Goal: Task Accomplishment & Management: Complete application form

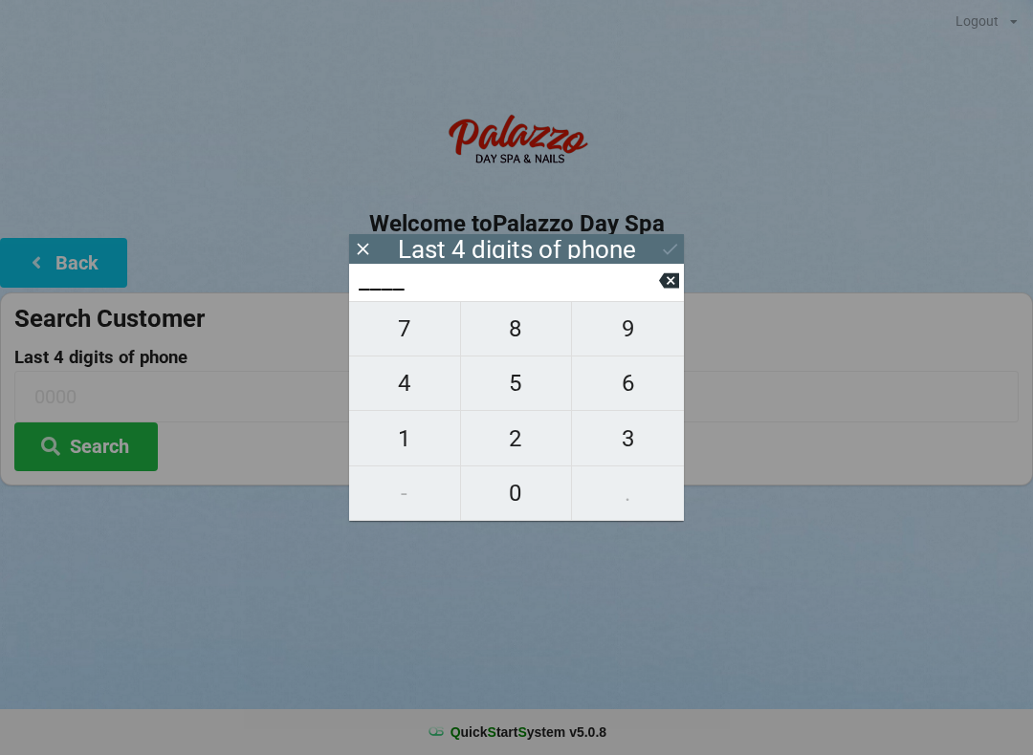
click at [423, 394] on span "4" at bounding box center [404, 383] width 111 height 40
type input "4___"
click at [511, 493] on span "0" at bounding box center [516, 493] width 111 height 40
type input "40__"
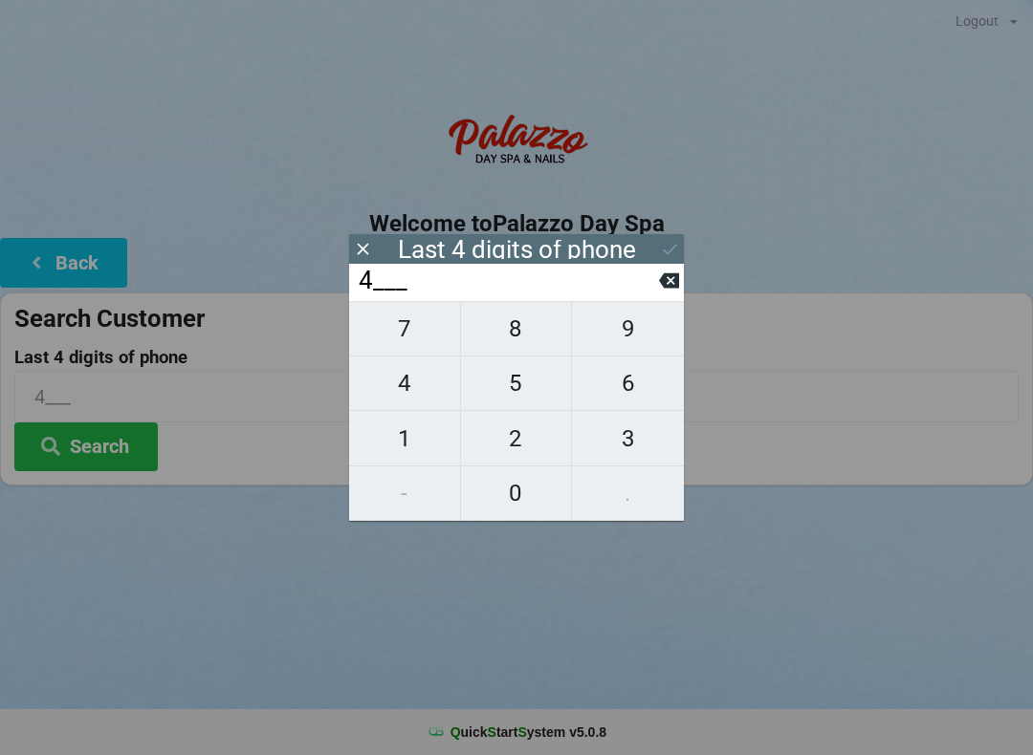
type input "40__"
click at [413, 441] on span "1" at bounding box center [404, 439] width 111 height 40
type input "401_"
click at [672, 274] on button at bounding box center [669, 281] width 20 height 26
click at [429, 435] on span "1" at bounding box center [404, 439] width 111 height 40
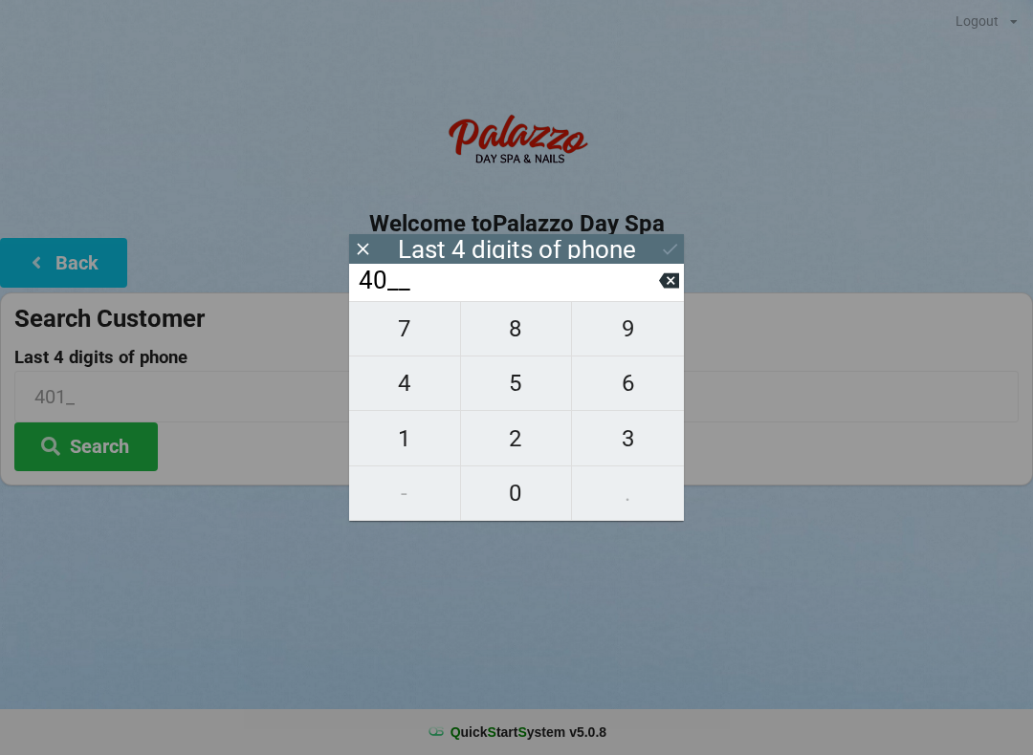
type input "401_"
click at [414, 390] on span "4" at bounding box center [404, 383] width 111 height 40
type input "4014"
click at [671, 294] on button at bounding box center [669, 281] width 20 height 26
click at [663, 294] on button at bounding box center [669, 281] width 20 height 26
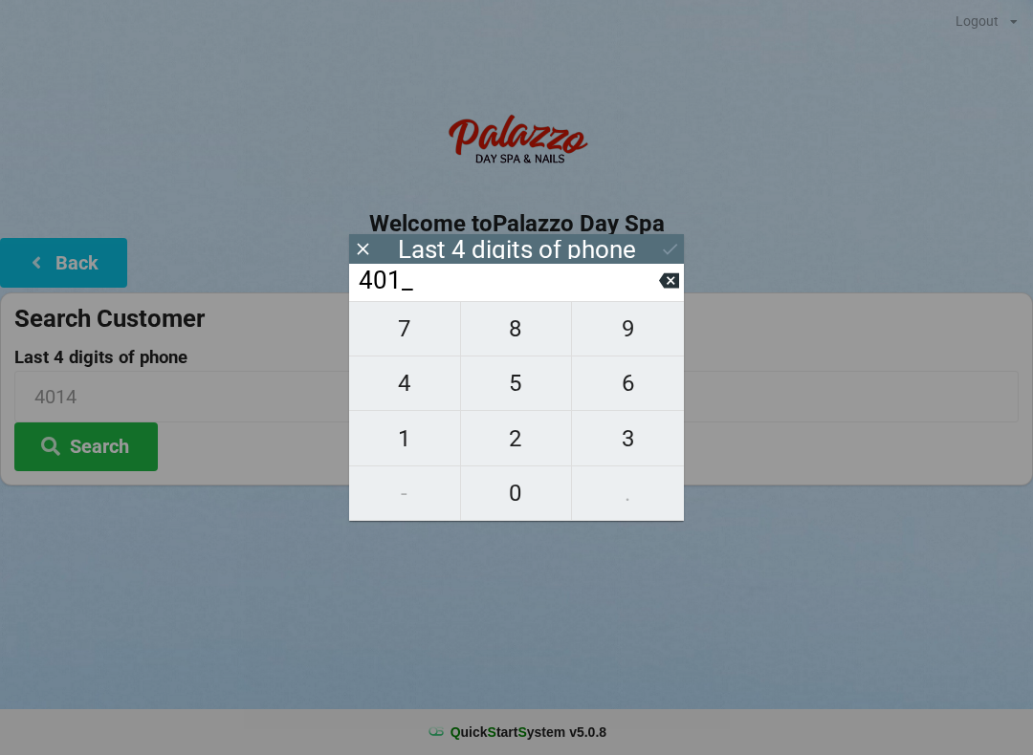
type input "40__"
click at [414, 342] on span "7" at bounding box center [404, 329] width 111 height 40
type input "407_"
click at [424, 392] on span "4" at bounding box center [404, 383] width 111 height 40
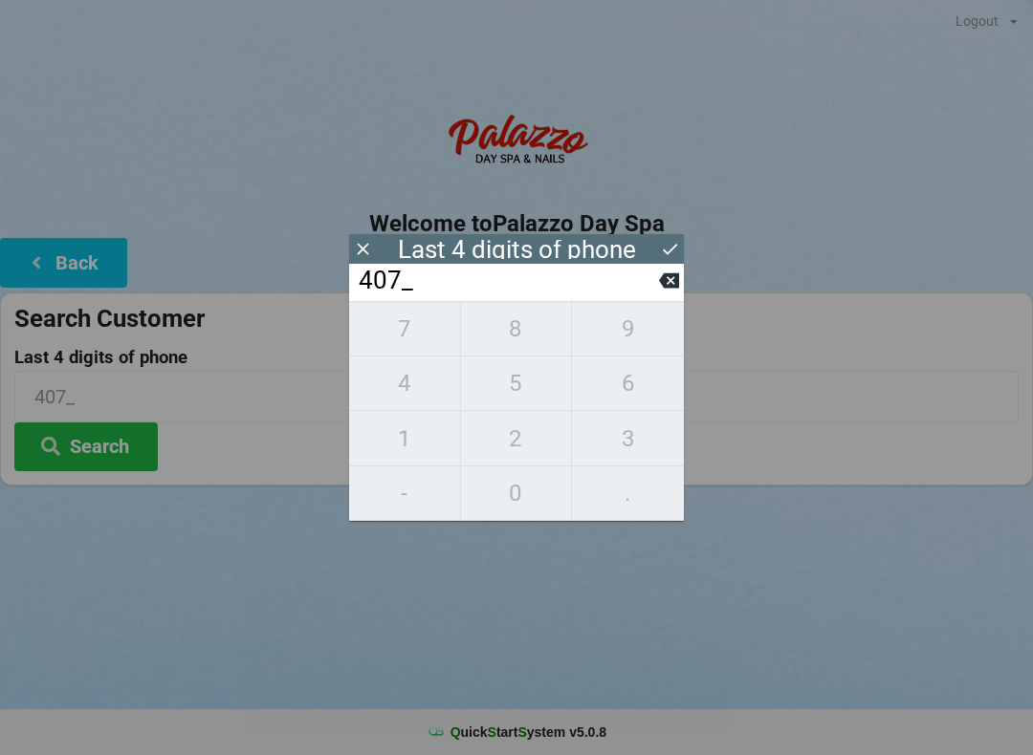
type input "4074"
click at [515, 392] on div "7 8 9 4 5 6 1 2 3 - 0 ." at bounding box center [516, 411] width 335 height 220
click at [664, 289] on icon at bounding box center [669, 281] width 20 height 15
click at [665, 289] on icon at bounding box center [669, 281] width 20 height 15
click at [663, 289] on icon at bounding box center [669, 281] width 20 height 15
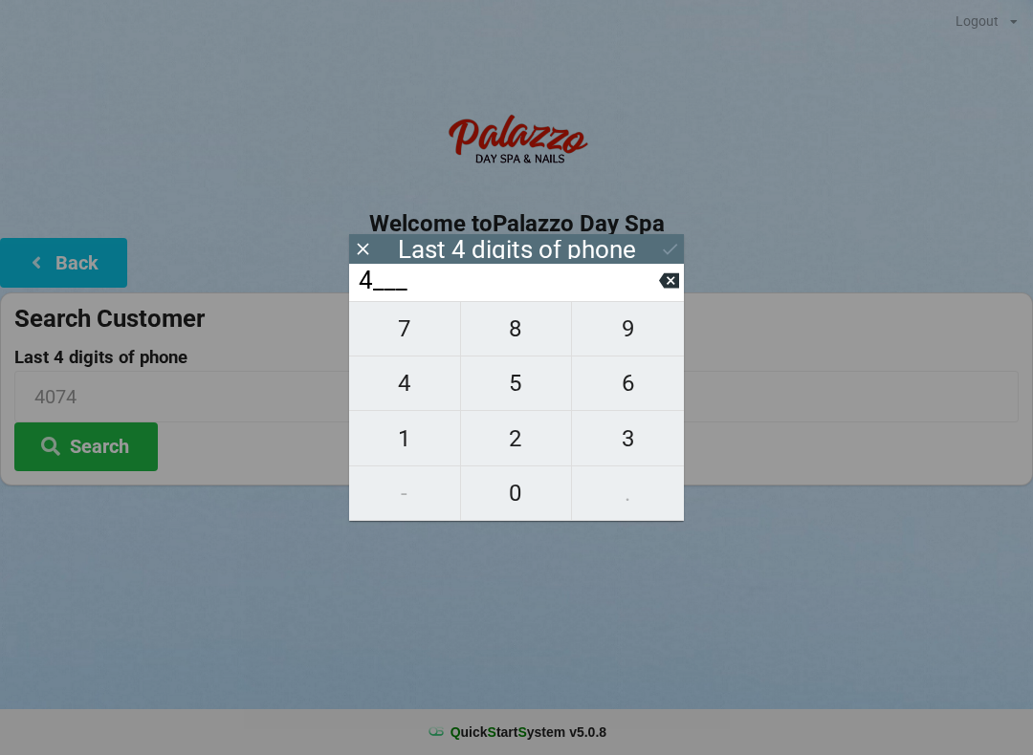
click at [651, 296] on input "4___" at bounding box center [508, 281] width 302 height 31
click at [661, 291] on icon at bounding box center [669, 281] width 20 height 20
type input "____"
click at [531, 491] on span "0" at bounding box center [516, 493] width 111 height 40
type input "0___"
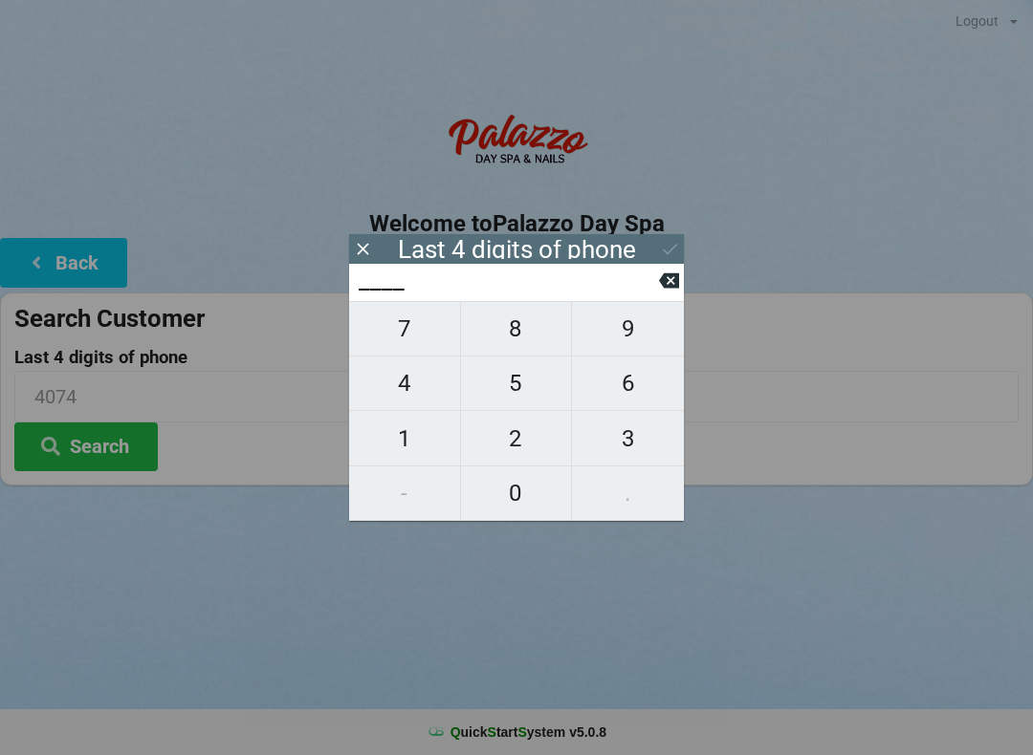
type input "0___"
click at [531, 338] on span "8" at bounding box center [516, 329] width 111 height 40
type input "08__"
click at [636, 436] on span "3" at bounding box center [628, 439] width 112 height 40
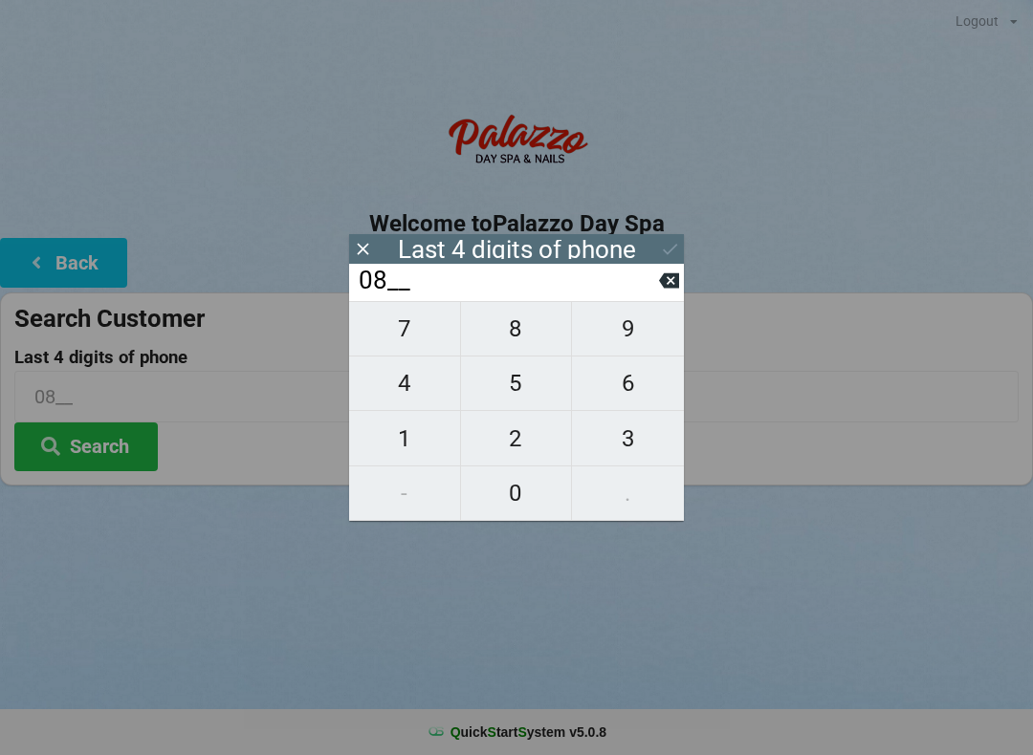
type input "083_"
click at [634, 386] on span "6" at bounding box center [628, 383] width 112 height 40
type input "0836"
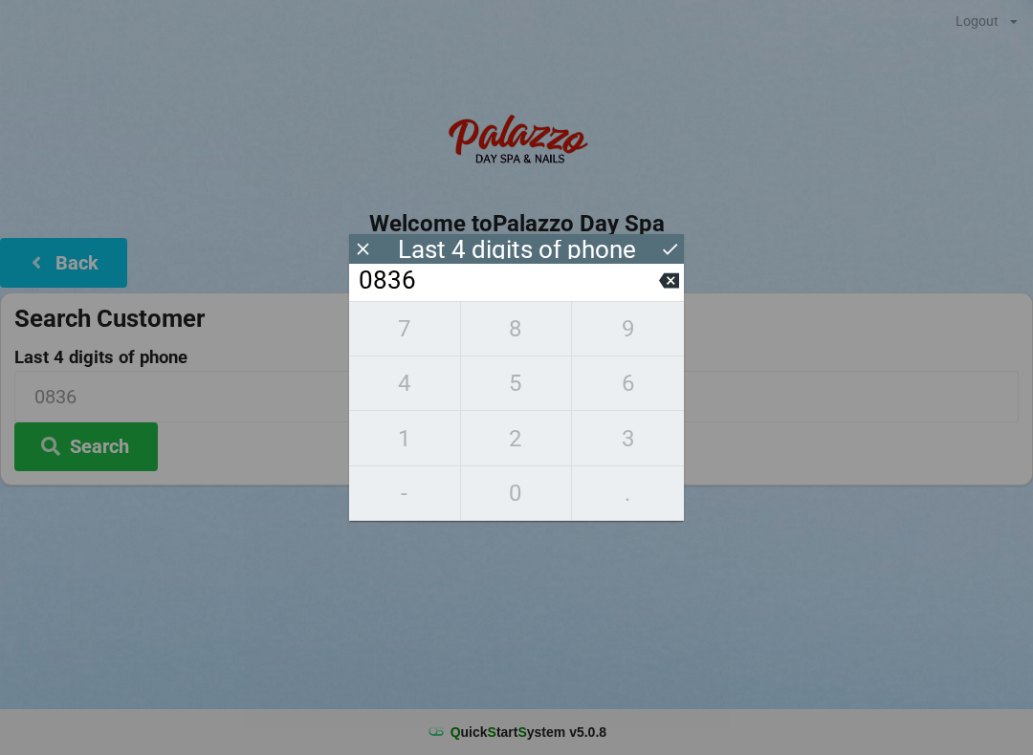
click at [664, 243] on icon at bounding box center [670, 249] width 20 height 20
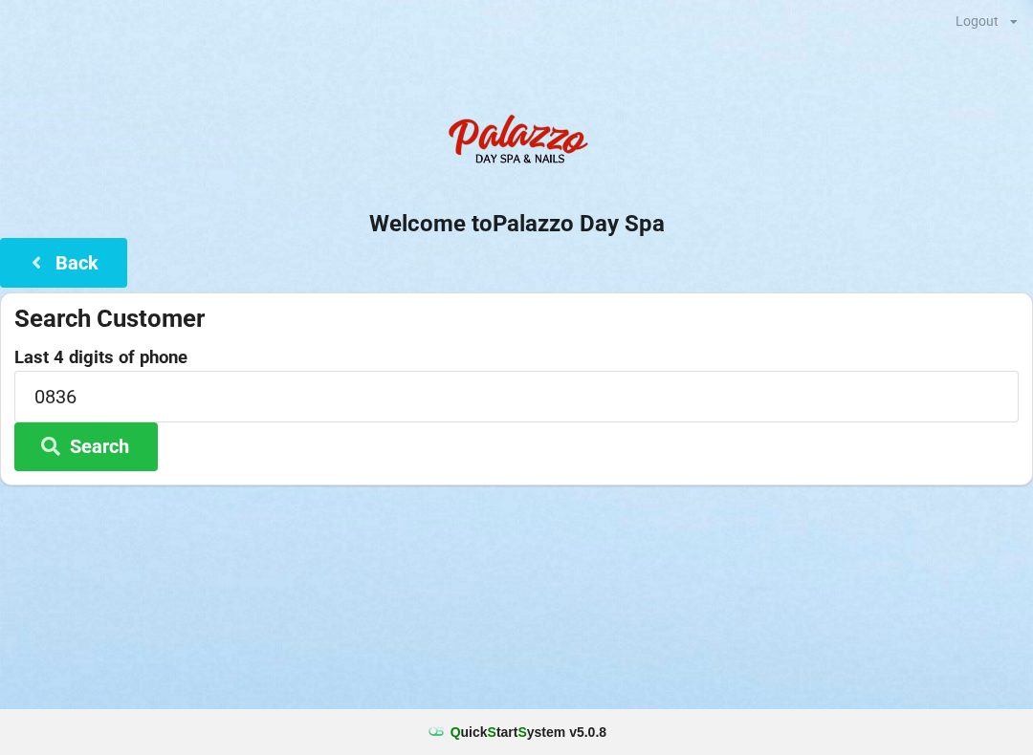
click at [120, 449] on button "Search" at bounding box center [85, 447] width 143 height 49
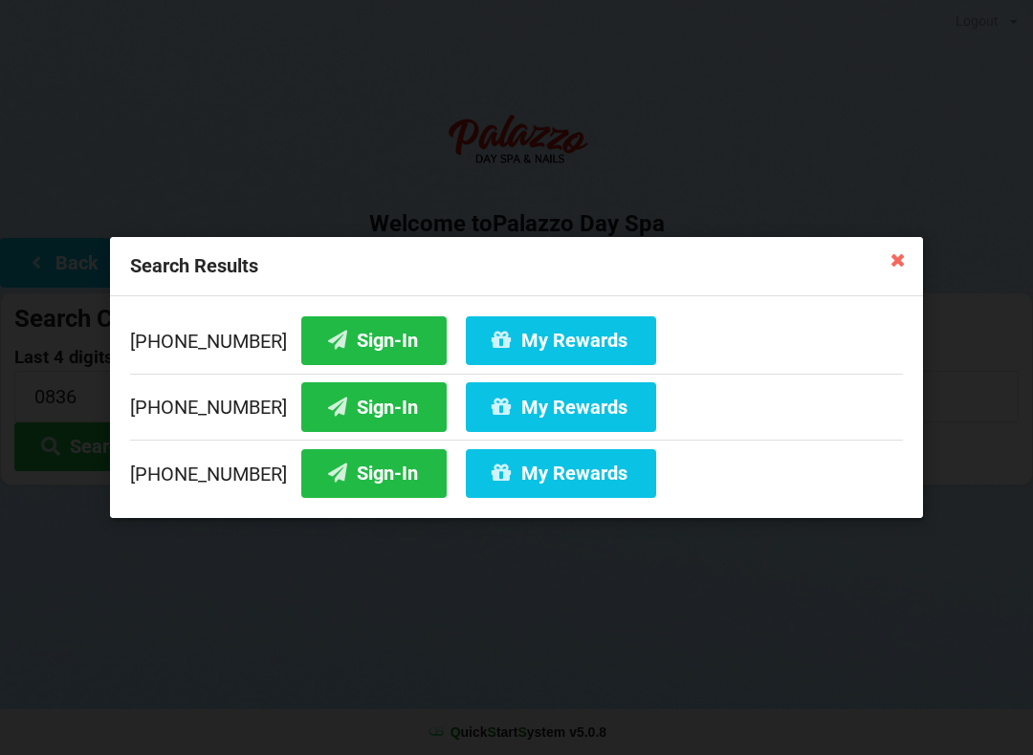
click at [339, 336] on button "Sign-In" at bounding box center [373, 341] width 145 height 49
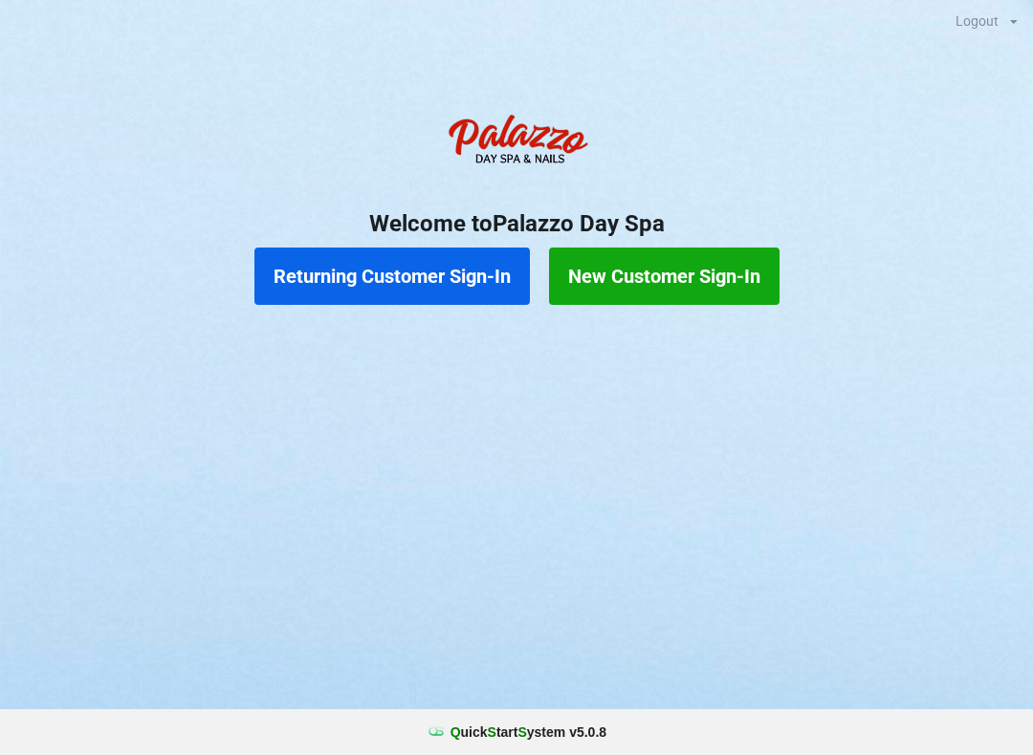
click at [733, 276] on button "New Customer Sign-In" at bounding box center [664, 276] width 230 height 57
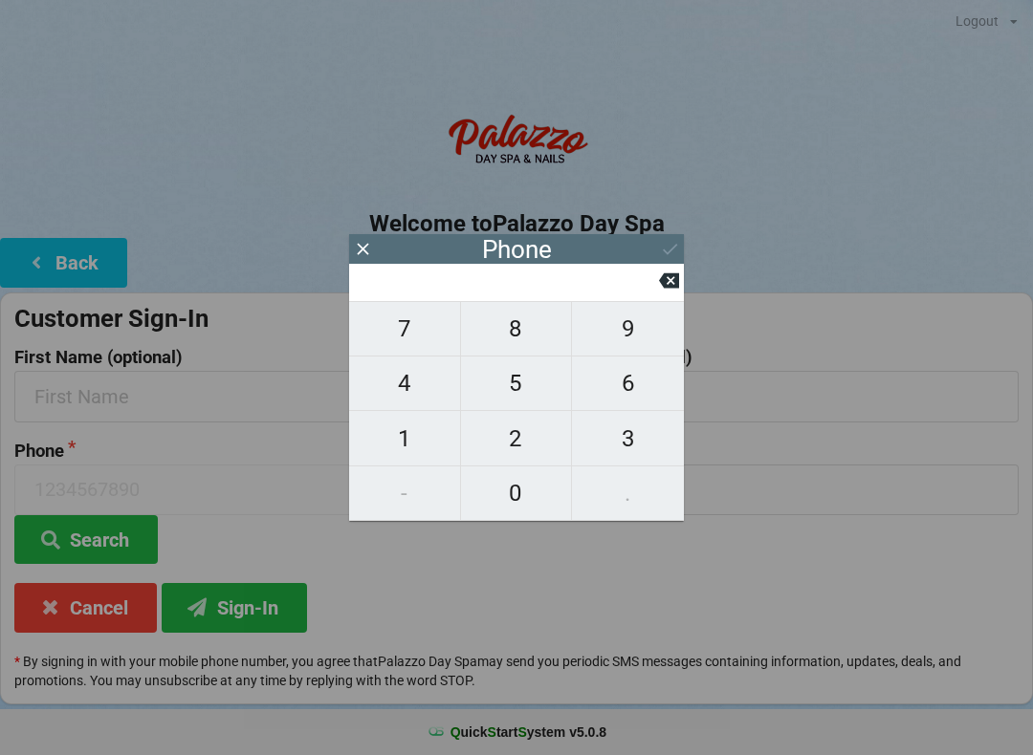
click at [617, 404] on span "6" at bounding box center [628, 383] width 112 height 40
type input "6"
click at [660, 291] on icon at bounding box center [669, 281] width 20 height 20
click at [624, 342] on span "9" at bounding box center [628, 329] width 112 height 40
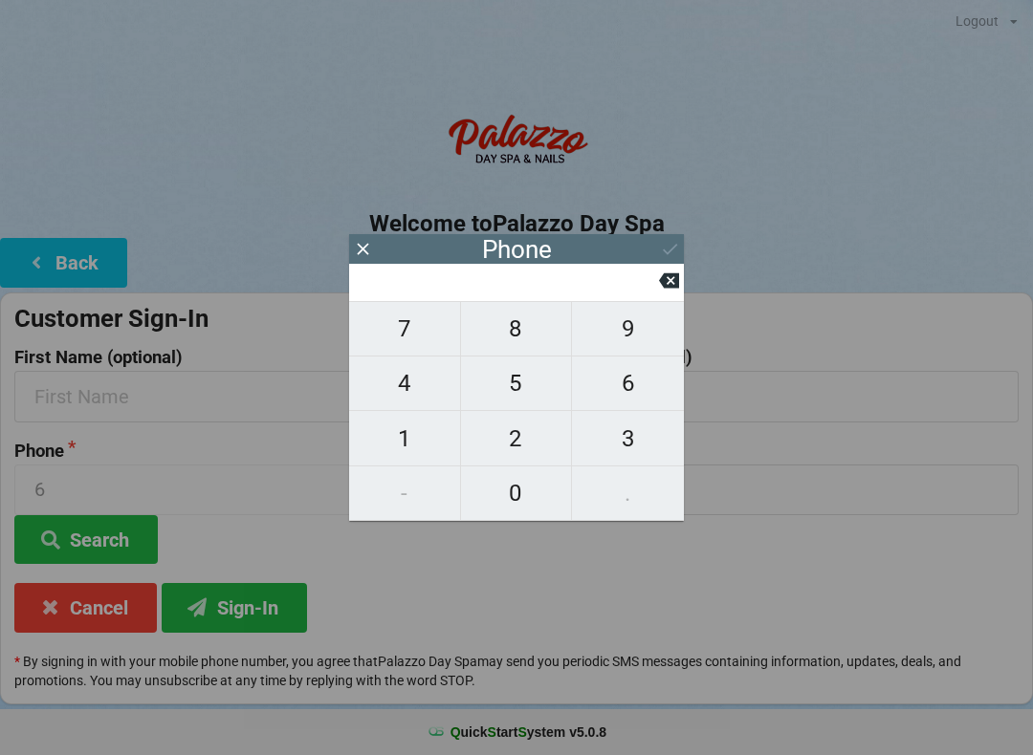
type input "9"
click at [527, 479] on span "0" at bounding box center [516, 493] width 111 height 40
type input "90"
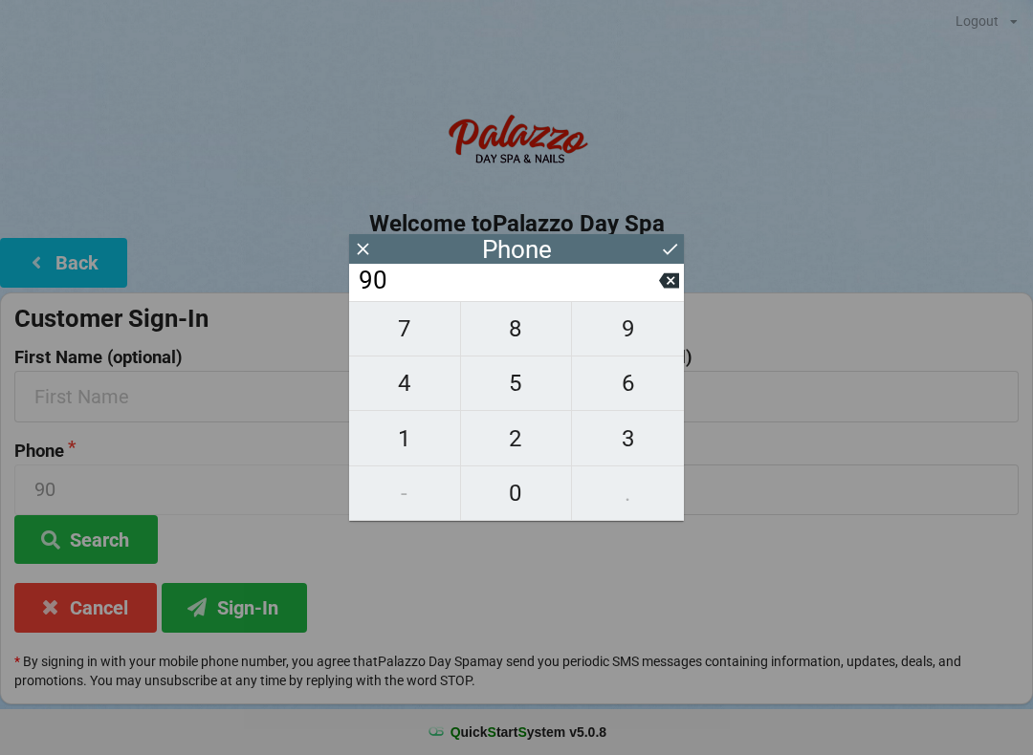
click at [419, 390] on span "4" at bounding box center [404, 383] width 111 height 40
type input "904"
click at [632, 384] on span "6" at bounding box center [628, 383] width 112 height 40
type input "9046"
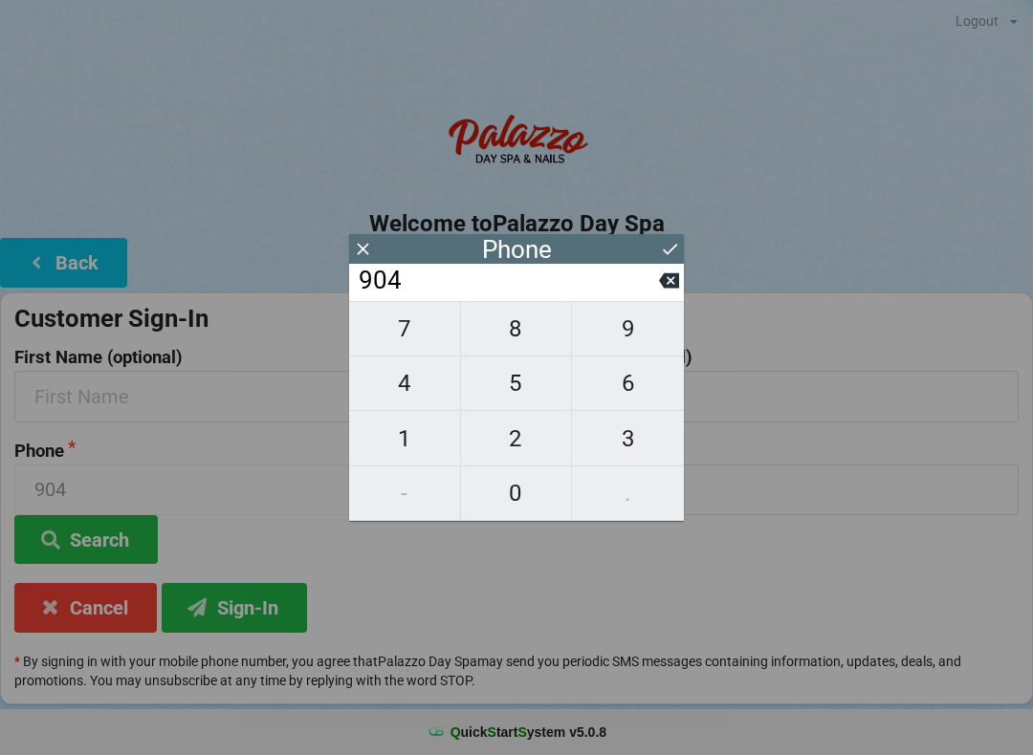
type input "9046"
click at [630, 440] on span "3" at bounding box center [628, 439] width 112 height 40
type input "90463"
click at [420, 439] on span "1" at bounding box center [404, 439] width 111 height 40
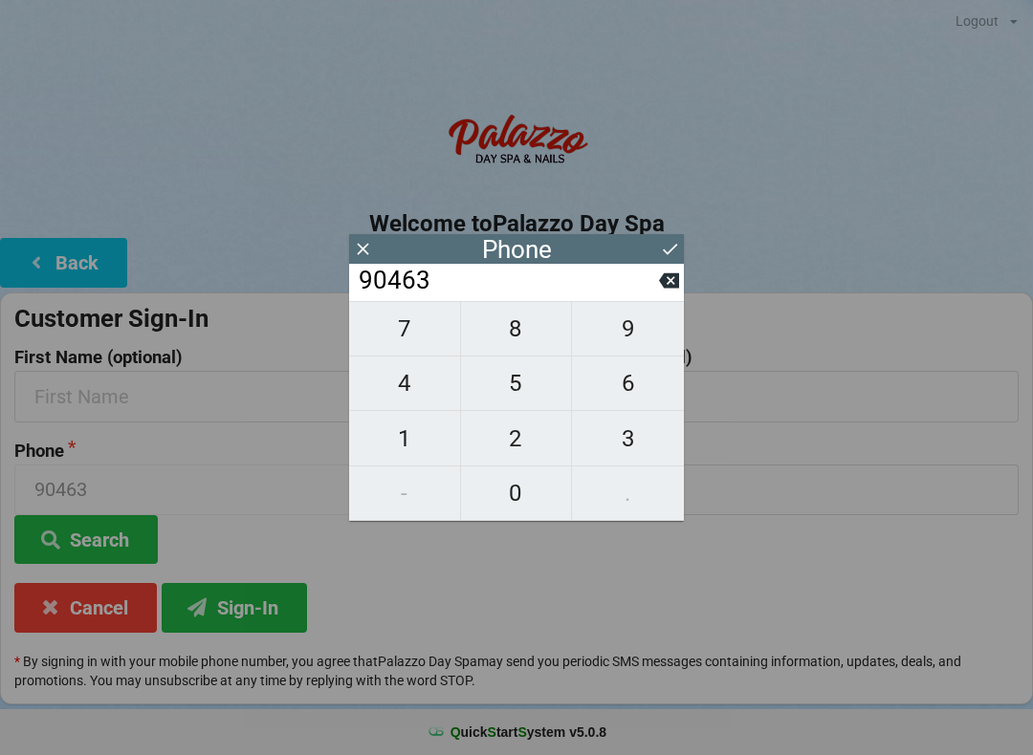
type input "904631"
click at [525, 338] on span "8" at bounding box center [516, 329] width 111 height 40
type input "9046318"
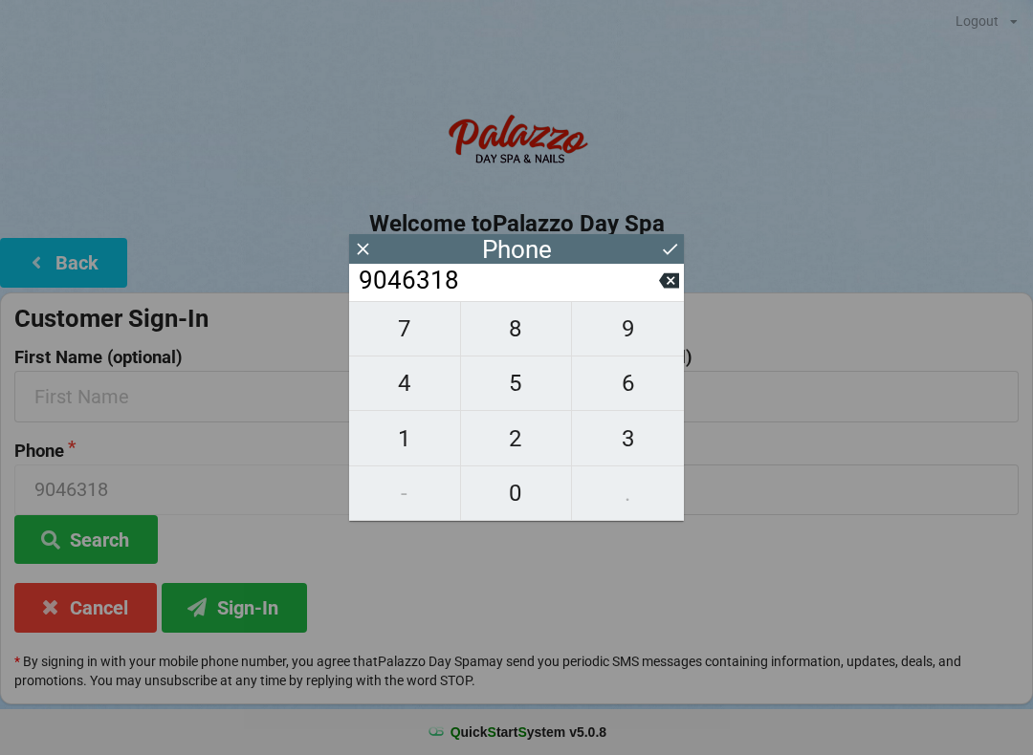
click at [417, 427] on span "1" at bounding box center [404, 439] width 111 height 40
type input "90463181"
click at [616, 381] on span "6" at bounding box center [628, 383] width 112 height 40
type input "904631816"
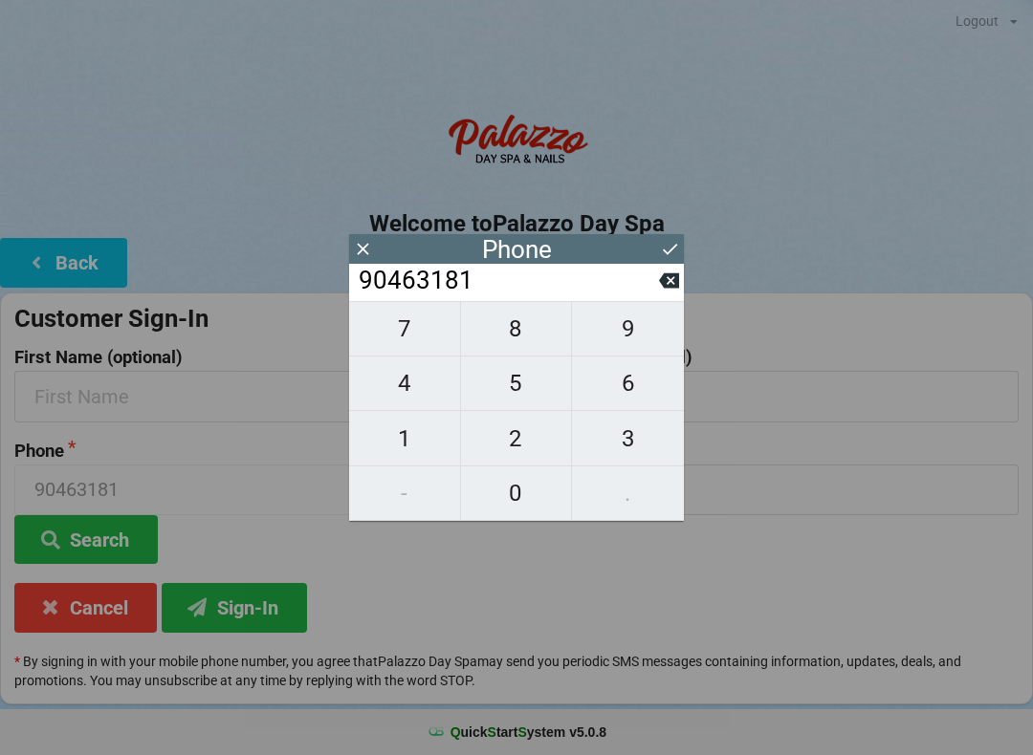
type input "904631816"
click at [419, 339] on span "7" at bounding box center [404, 329] width 111 height 40
type input "9046318167"
click at [660, 253] on icon at bounding box center [670, 249] width 20 height 20
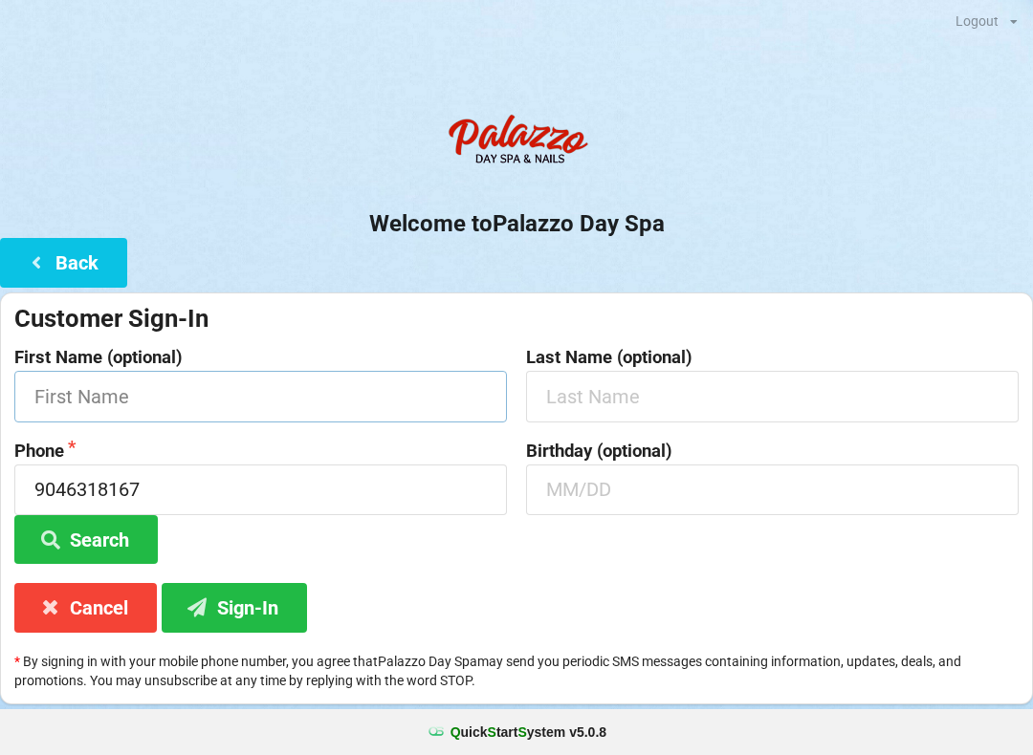
click at [103, 371] on input "text" at bounding box center [260, 396] width 492 height 51
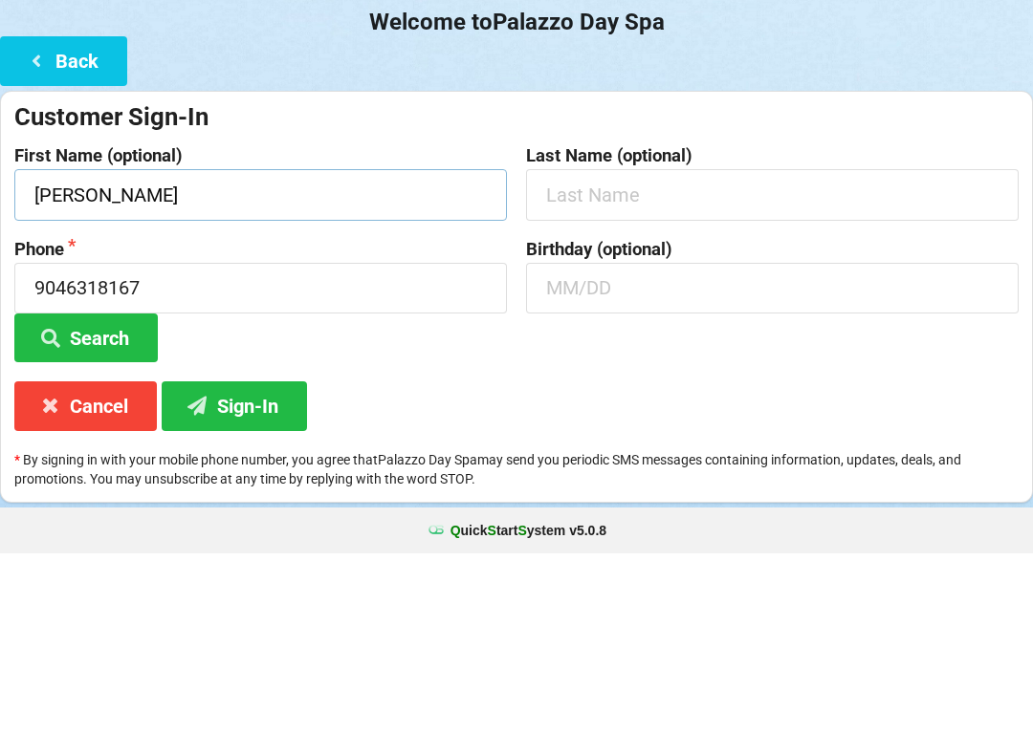
type input "[PERSON_NAME]"
click at [80, 515] on button "Search" at bounding box center [85, 539] width 143 height 49
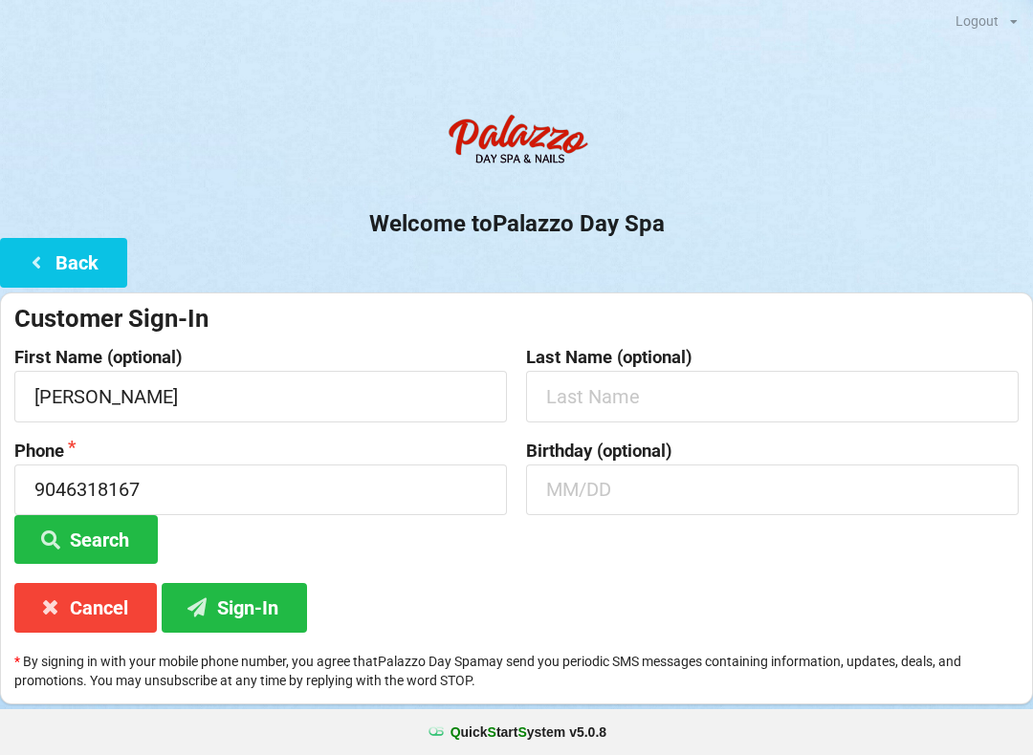
click at [259, 605] on button "Sign-In" at bounding box center [234, 607] width 145 height 49
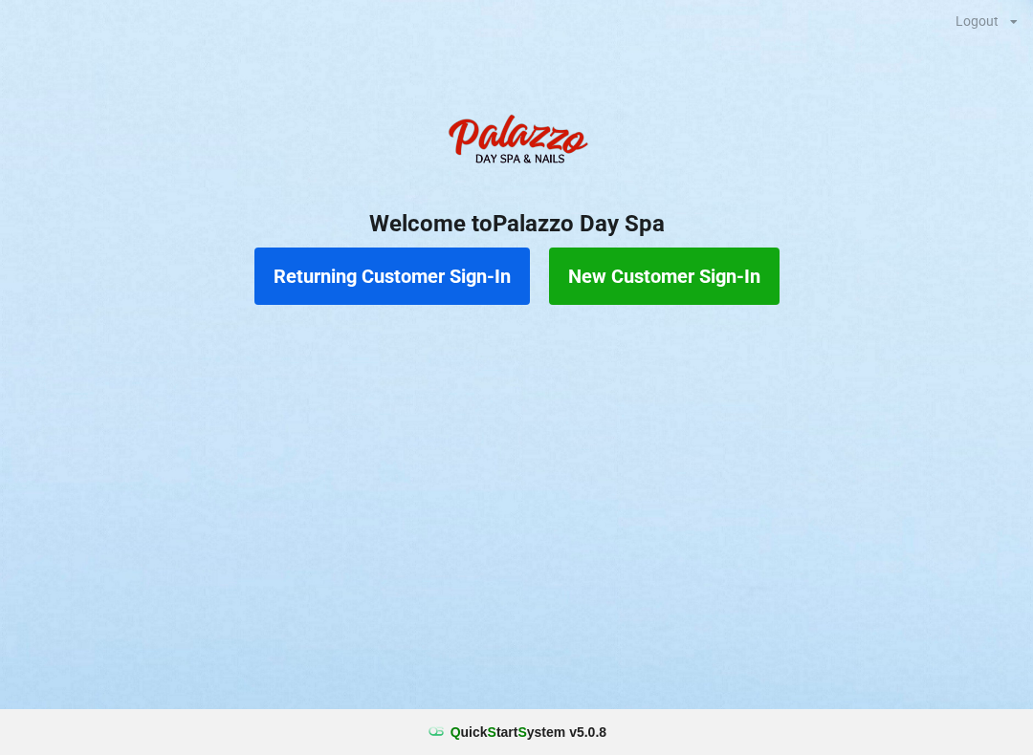
click at [448, 267] on button "Returning Customer Sign-In" at bounding box center [391, 276] width 275 height 57
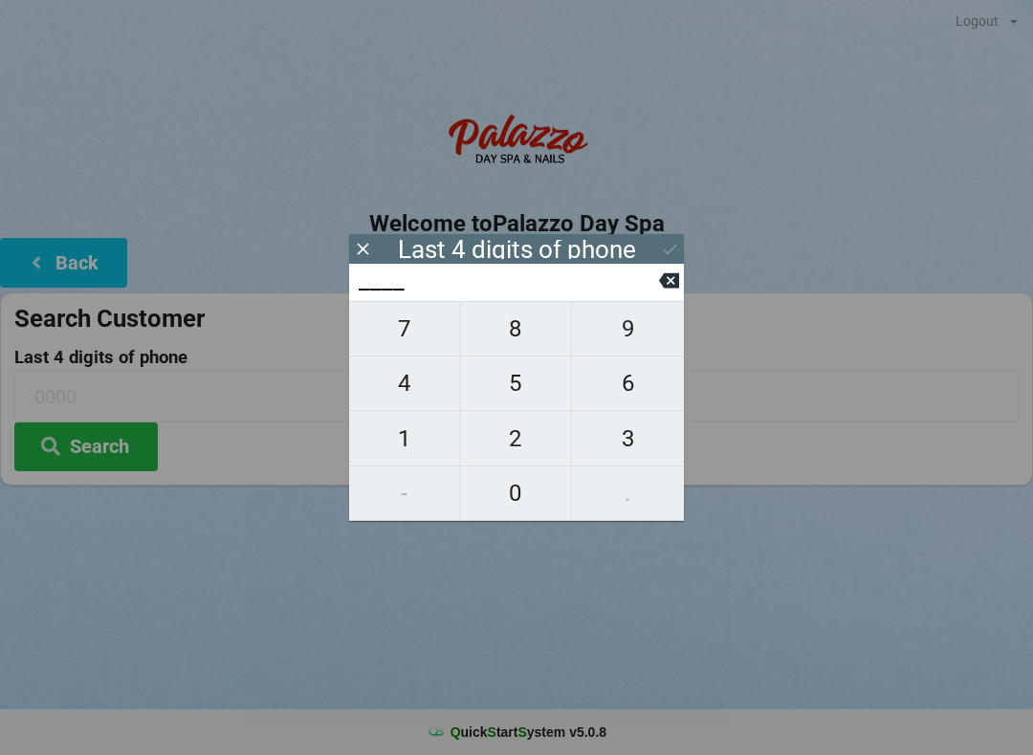
click at [624, 334] on span "9" at bounding box center [628, 329] width 112 height 40
type input "9___"
click at [528, 492] on span "0" at bounding box center [516, 493] width 111 height 40
type input "90__"
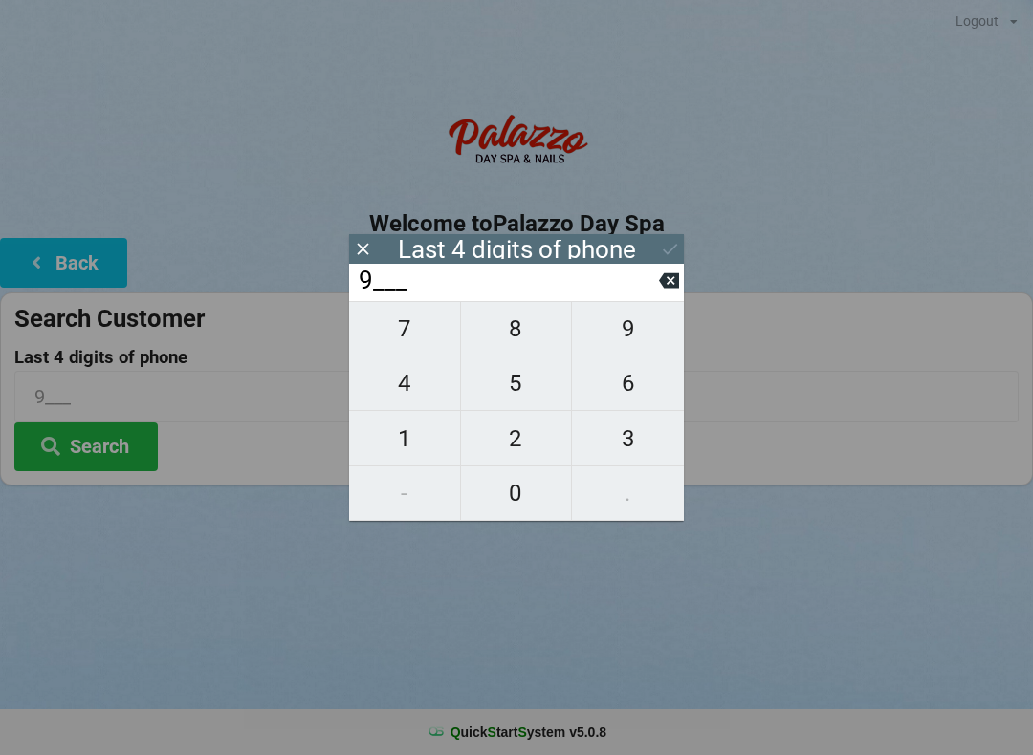
type input "90__"
click at [425, 395] on span "4" at bounding box center [404, 383] width 111 height 40
type input "904_"
click at [617, 395] on span "6" at bounding box center [628, 383] width 112 height 40
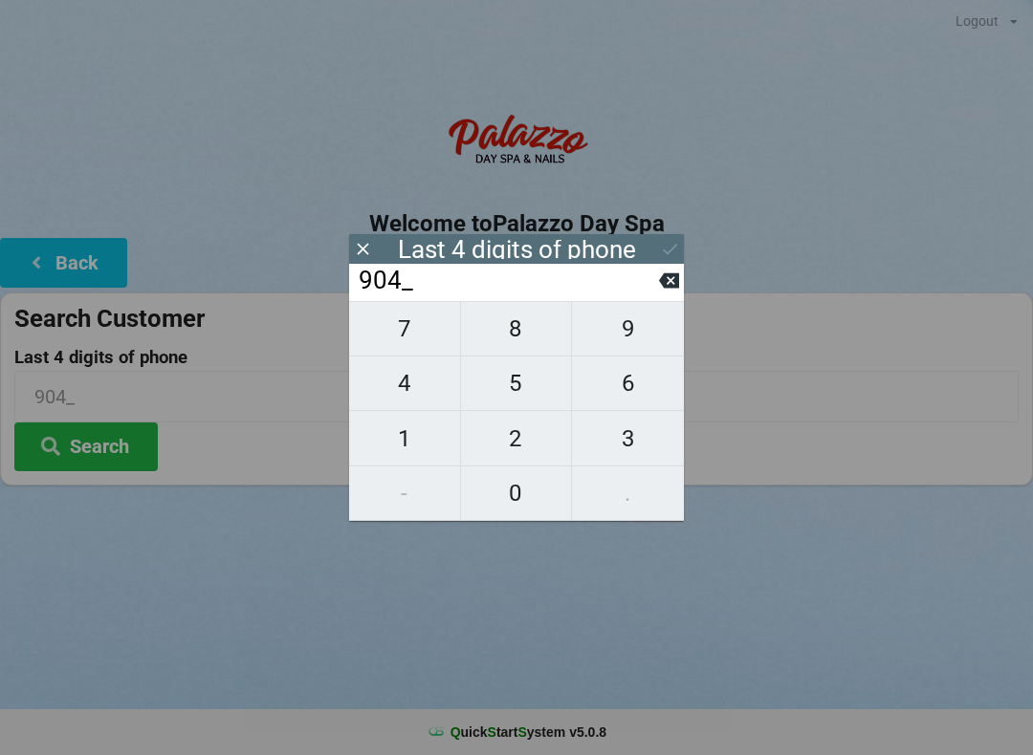
type input "9046"
click at [620, 441] on div "7 8 9 4 5 6 1 2 3 - 0 ." at bounding box center [516, 411] width 335 height 220
click at [503, 336] on div "7 8 9 4 5 6 1 2 3 - 0 ." at bounding box center [516, 411] width 335 height 220
click at [657, 280] on input "9046" at bounding box center [508, 281] width 302 height 31
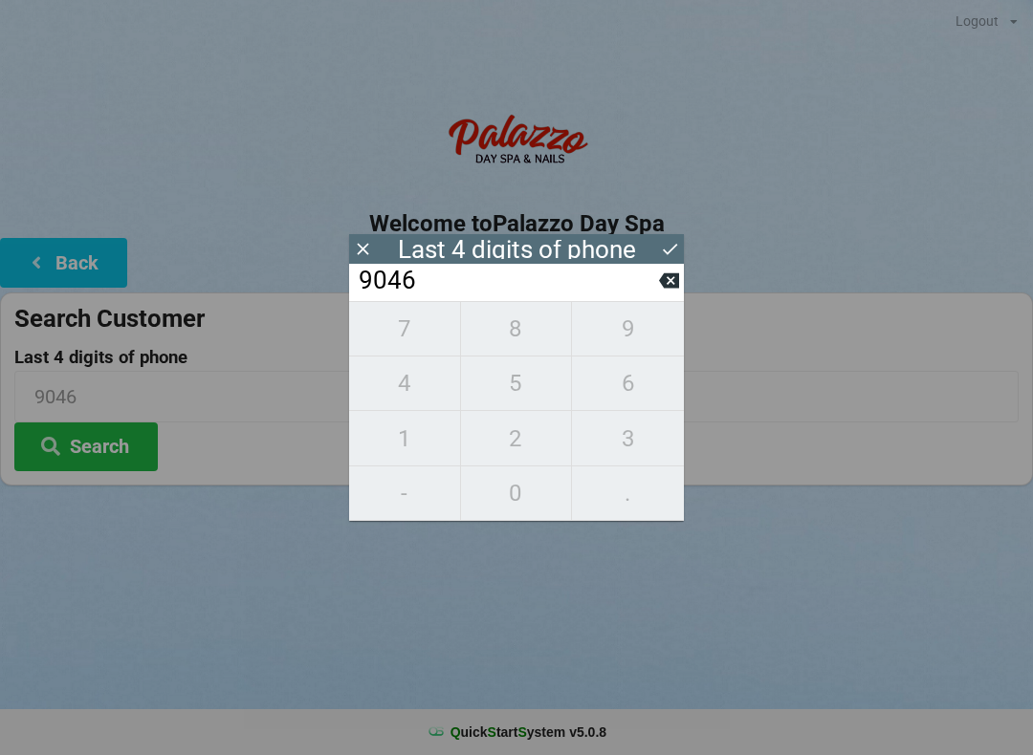
click at [663, 283] on icon at bounding box center [669, 281] width 20 height 15
click at [654, 287] on input "904_" at bounding box center [508, 281] width 302 height 31
click at [663, 283] on icon at bounding box center [669, 281] width 20 height 15
click at [653, 293] on input "90__" at bounding box center [508, 281] width 302 height 31
click at [651, 291] on input "90__" at bounding box center [508, 281] width 302 height 31
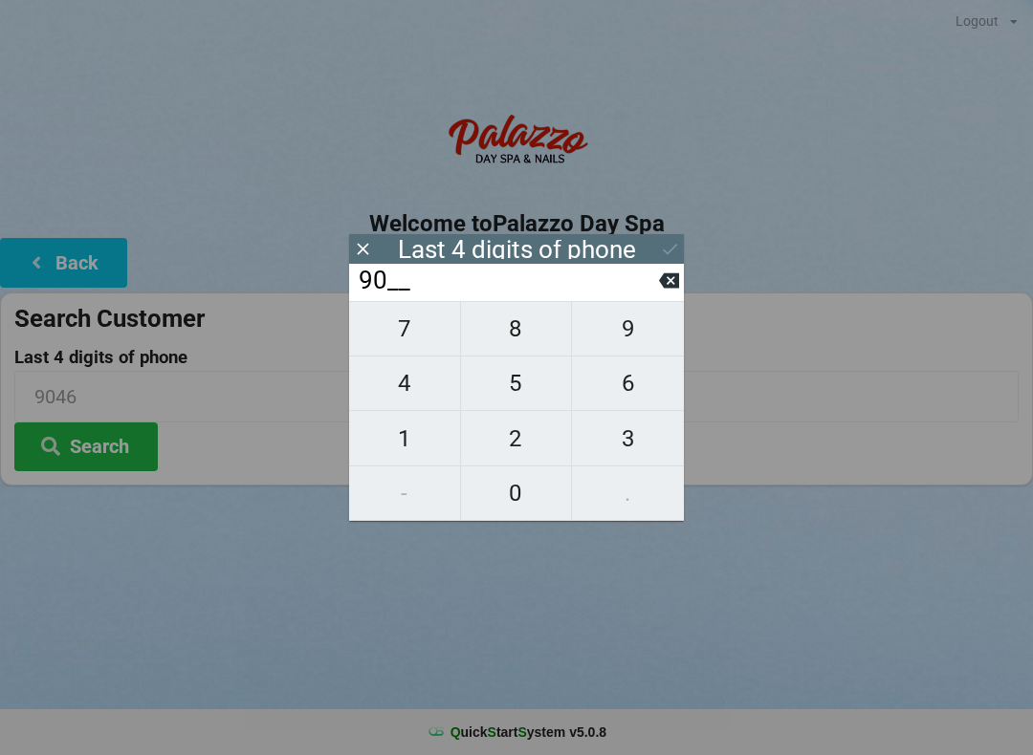
click at [643, 295] on input "90__" at bounding box center [508, 281] width 302 height 31
click at [646, 296] on input "90__" at bounding box center [508, 281] width 302 height 31
click at [661, 289] on icon at bounding box center [669, 281] width 20 height 15
click at [663, 289] on icon at bounding box center [669, 281] width 20 height 15
click at [668, 289] on icon at bounding box center [669, 281] width 20 height 15
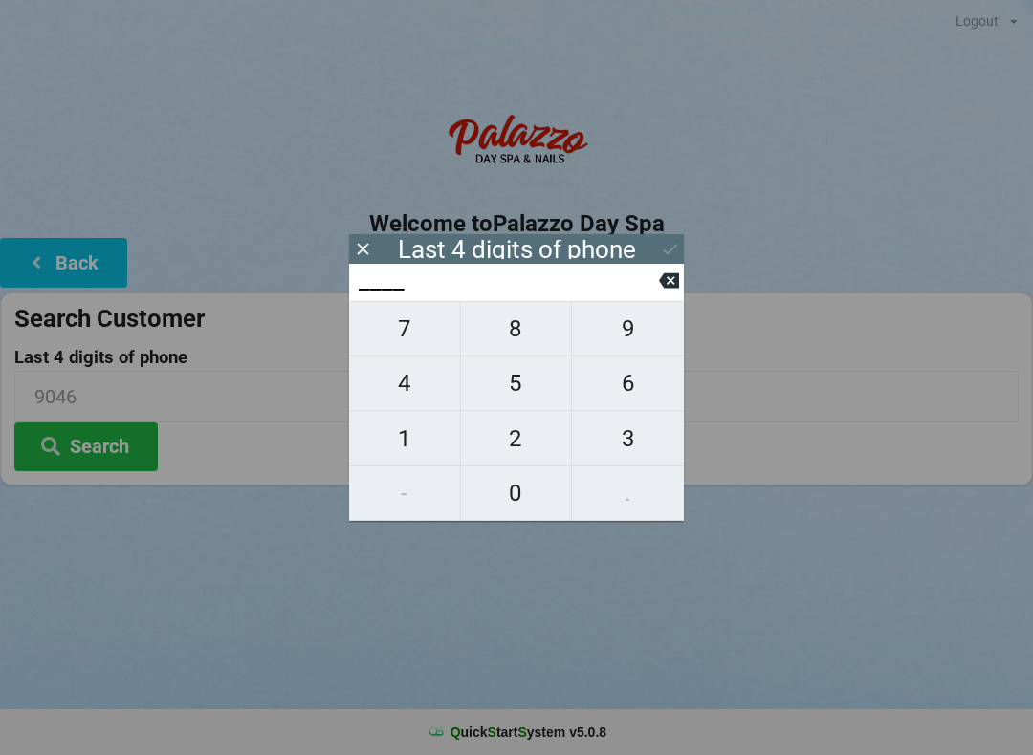
click at [513, 334] on span "8" at bounding box center [516, 329] width 111 height 40
type input "8___"
click at [425, 428] on span "1" at bounding box center [404, 439] width 111 height 40
type input "81__"
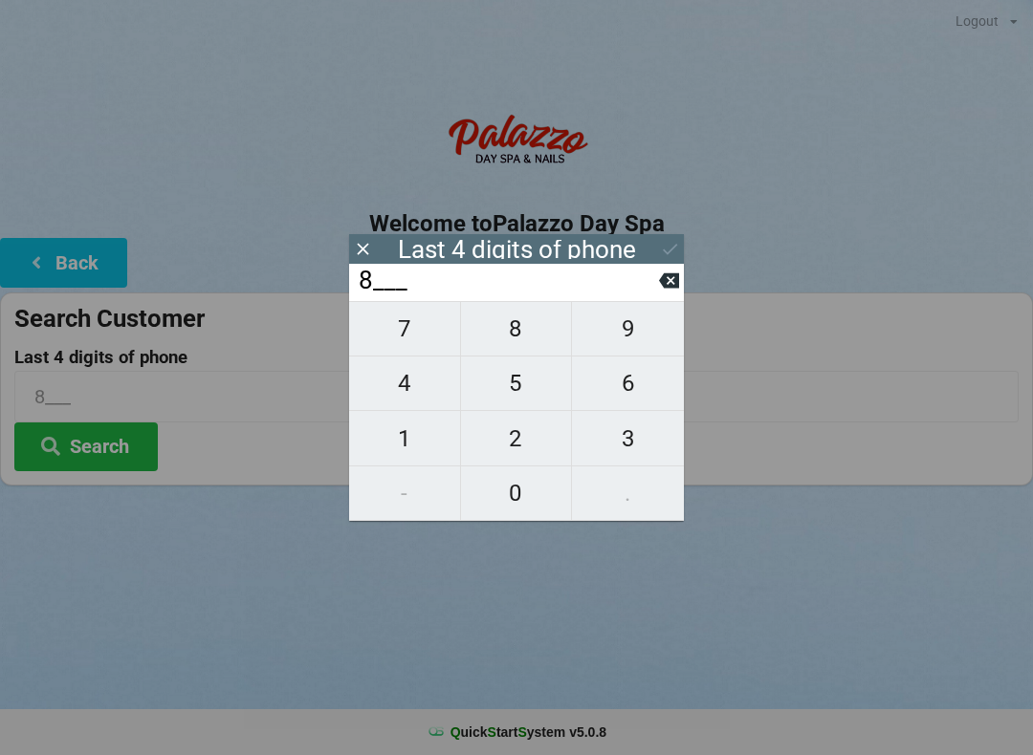
type input "81__"
click at [640, 372] on span "6" at bounding box center [628, 383] width 112 height 40
type input "816_"
click at [426, 328] on span "7" at bounding box center [404, 329] width 111 height 40
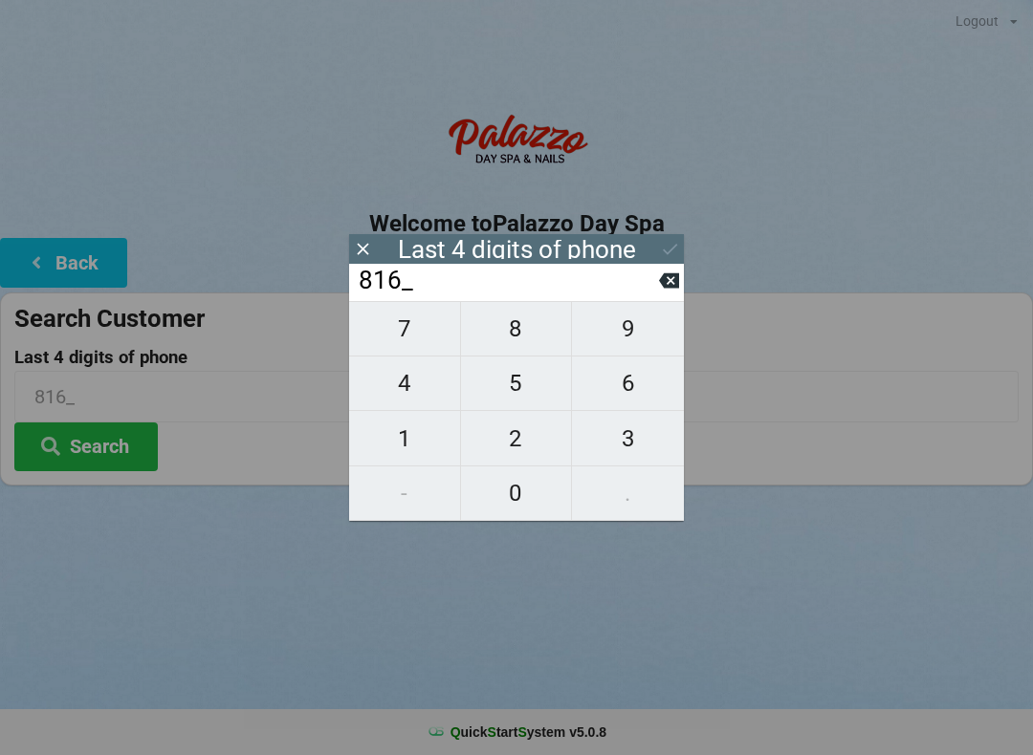
type input "8167"
click at [669, 252] on icon at bounding box center [670, 249] width 14 height 11
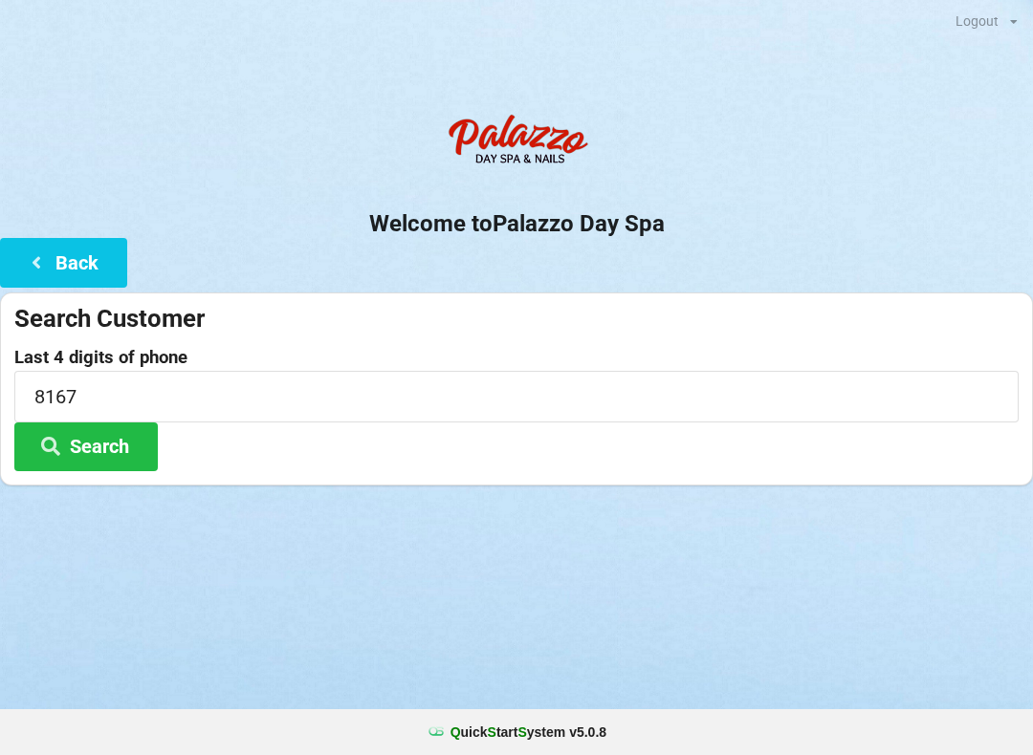
click at [110, 442] on button "Search" at bounding box center [85, 447] width 143 height 49
click at [71, 231] on h2 "Welcome to [GEOGRAPHIC_DATA]" at bounding box center [516, 224] width 1033 height 30
click at [67, 245] on button "Back" at bounding box center [63, 262] width 127 height 49
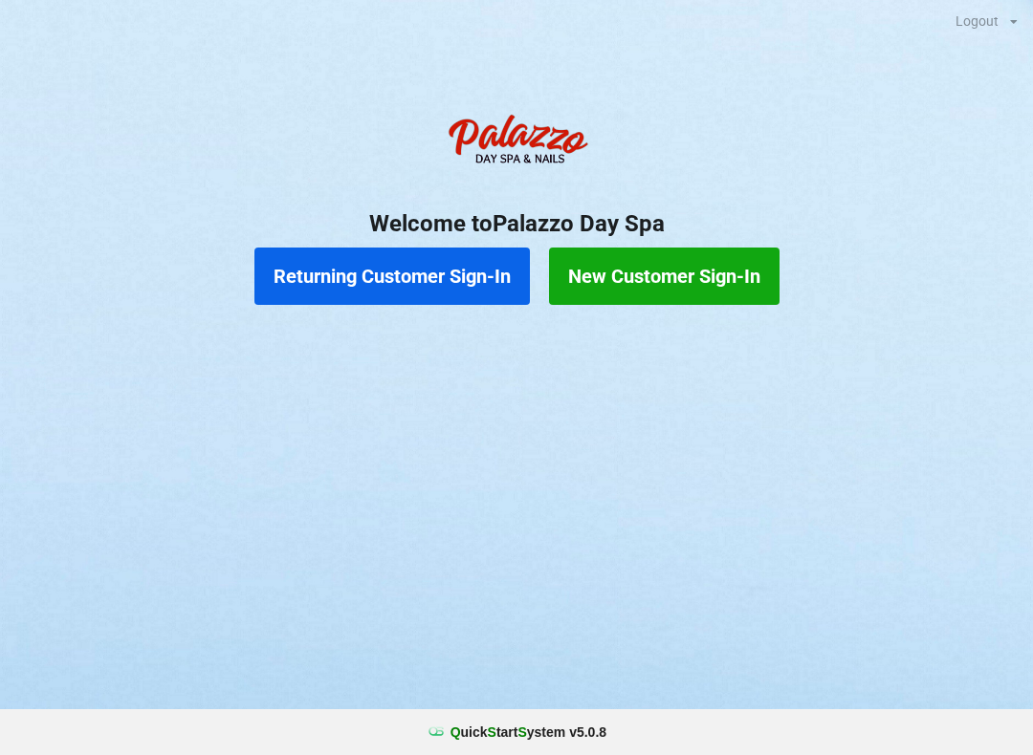
click at [690, 281] on button "New Customer Sign-In" at bounding box center [664, 276] width 230 height 57
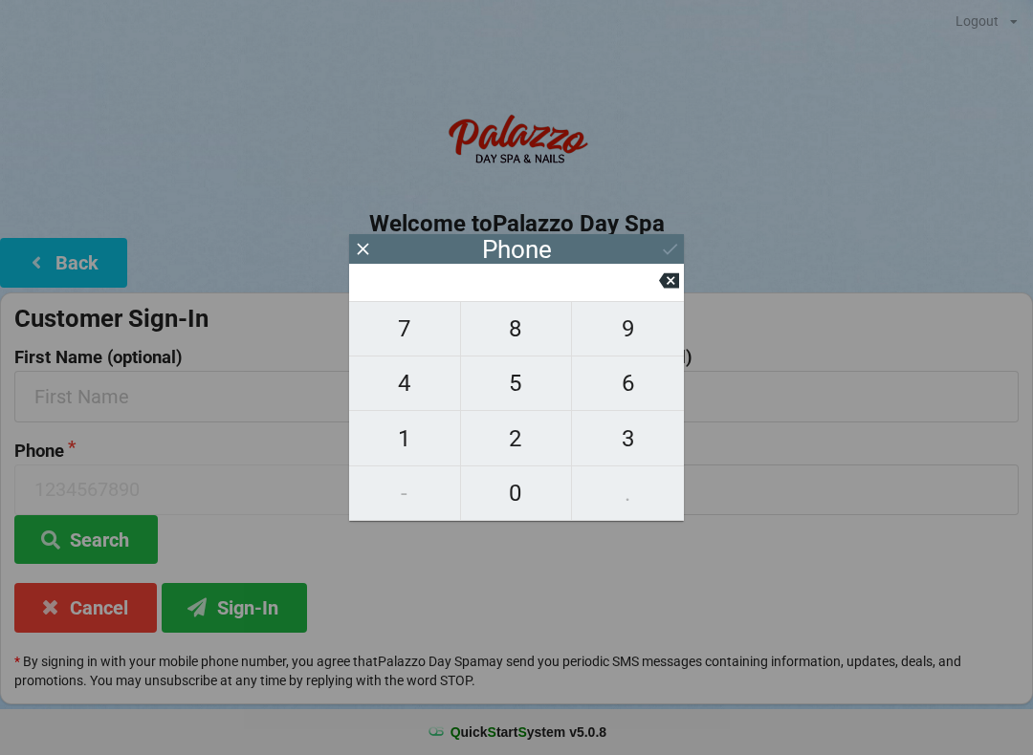
click at [618, 329] on span "9" at bounding box center [628, 329] width 112 height 40
type input "9"
click at [514, 485] on span "0" at bounding box center [516, 493] width 111 height 40
type input "90"
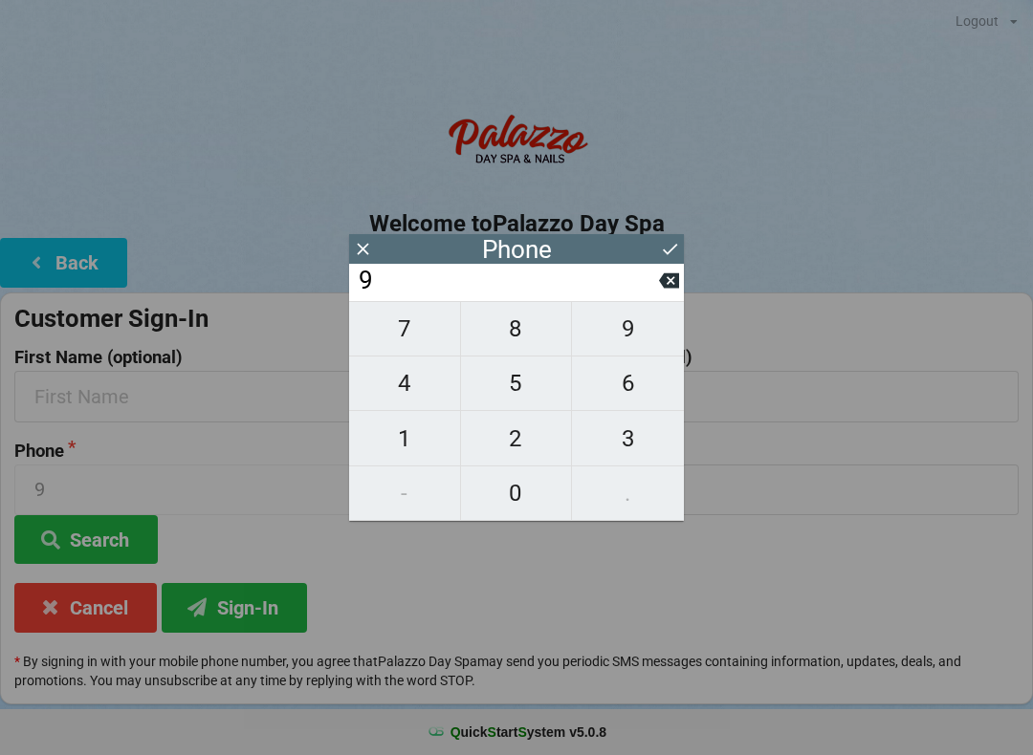
type input "90"
click at [409, 390] on span "4" at bounding box center [404, 383] width 111 height 40
type input "904"
click at [633, 388] on span "6" at bounding box center [628, 383] width 112 height 40
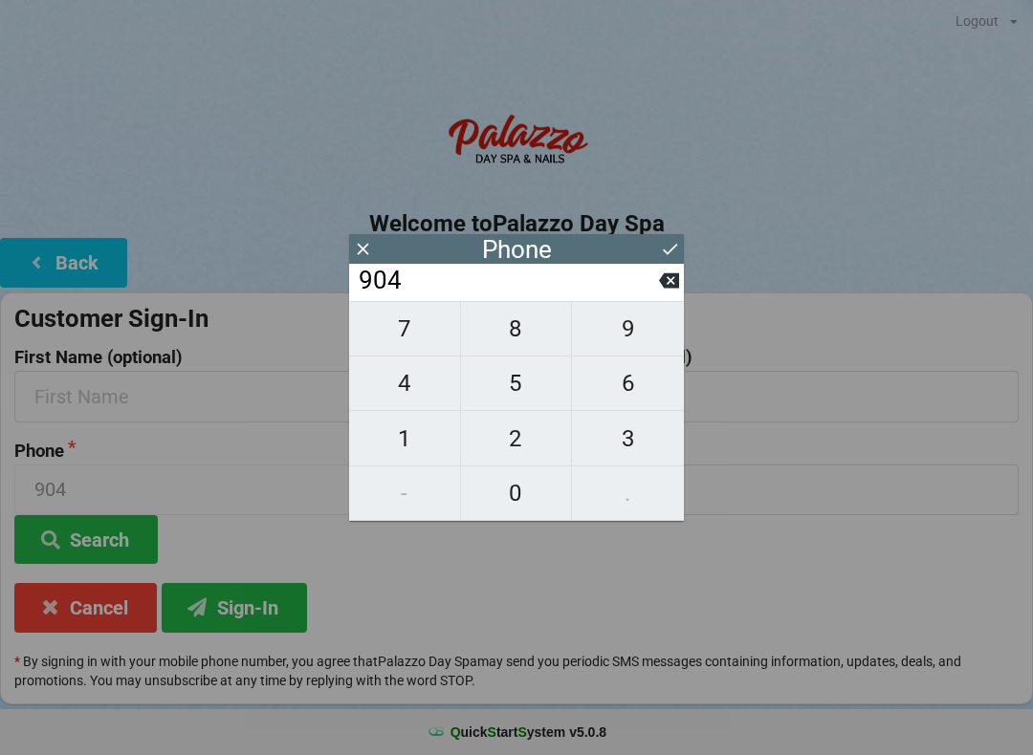
type input "9046"
click at [634, 445] on span "3" at bounding box center [628, 439] width 112 height 40
type input "90463"
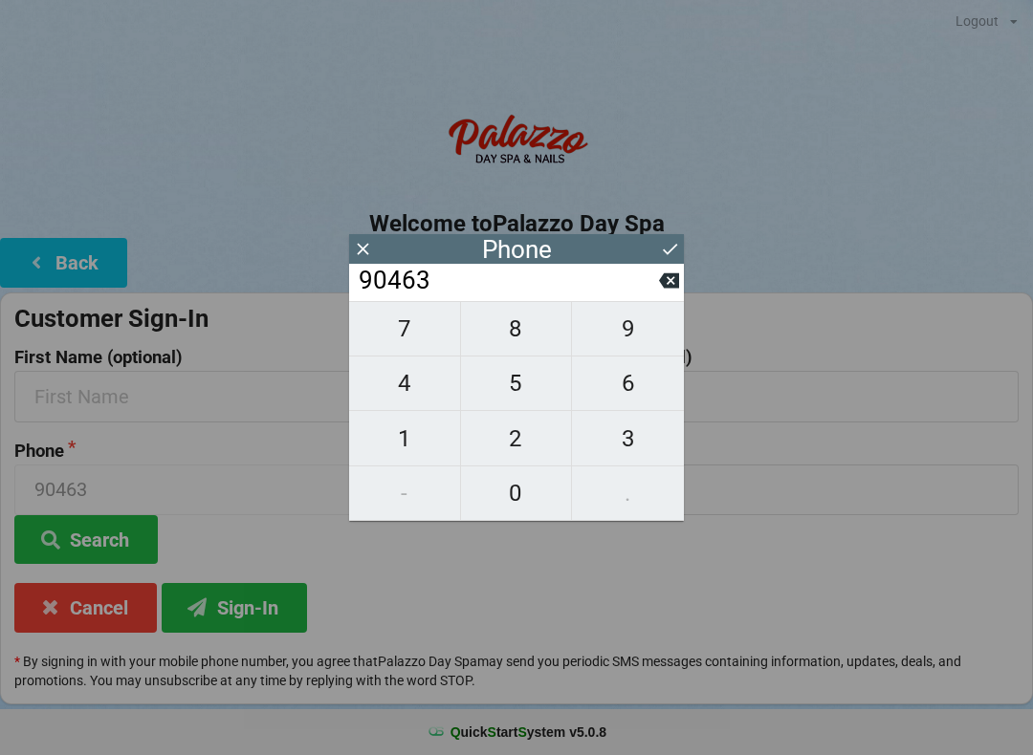
click at [427, 434] on span "1" at bounding box center [404, 439] width 111 height 40
type input "904631"
click at [507, 335] on span "8" at bounding box center [516, 329] width 111 height 40
type input "9046318"
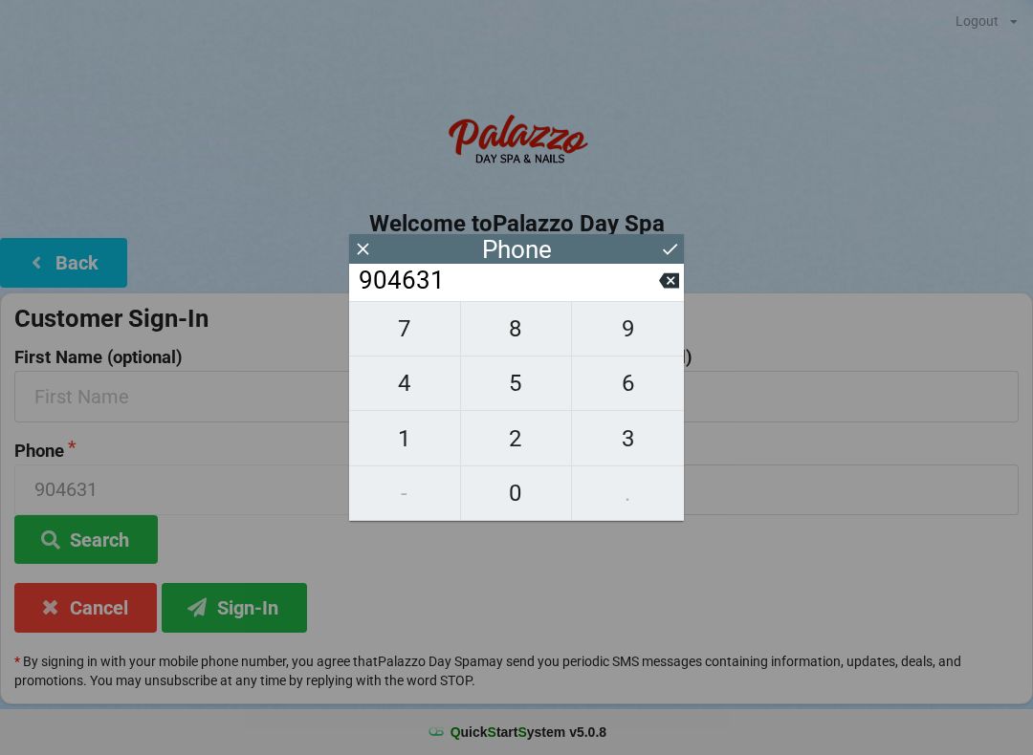
type input "9046318"
click at [400, 438] on span "1" at bounding box center [404, 439] width 111 height 40
type input "90463181"
click at [629, 383] on span "6" at bounding box center [628, 383] width 112 height 40
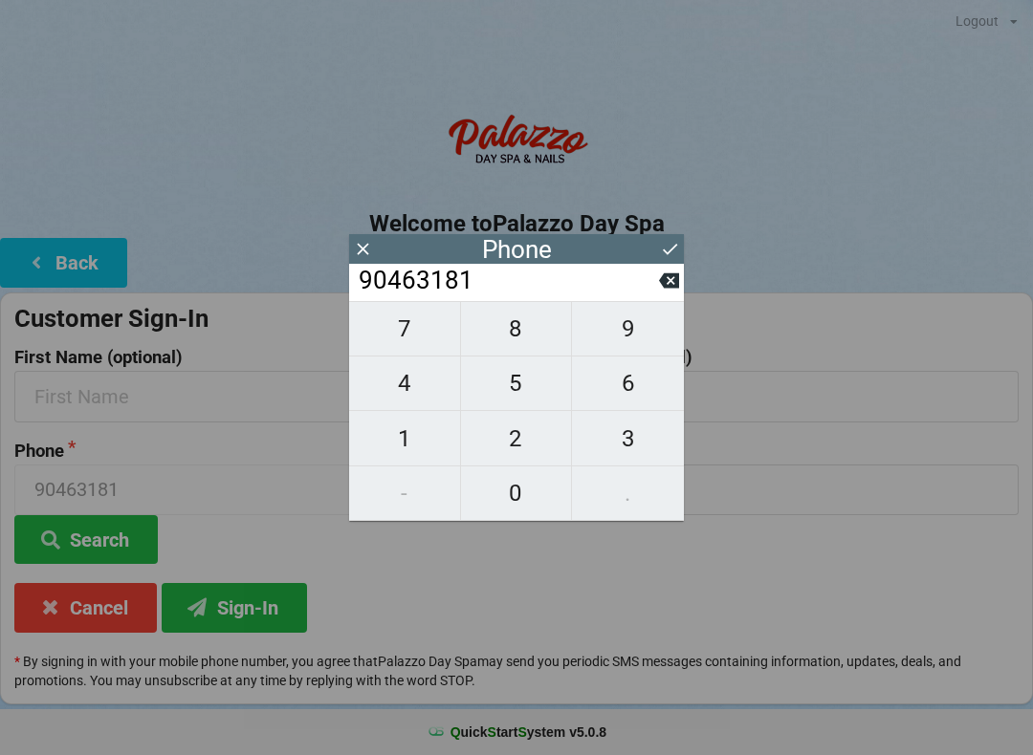
type input "904631816"
click at [392, 340] on span "7" at bounding box center [404, 329] width 111 height 40
type input "9046318167"
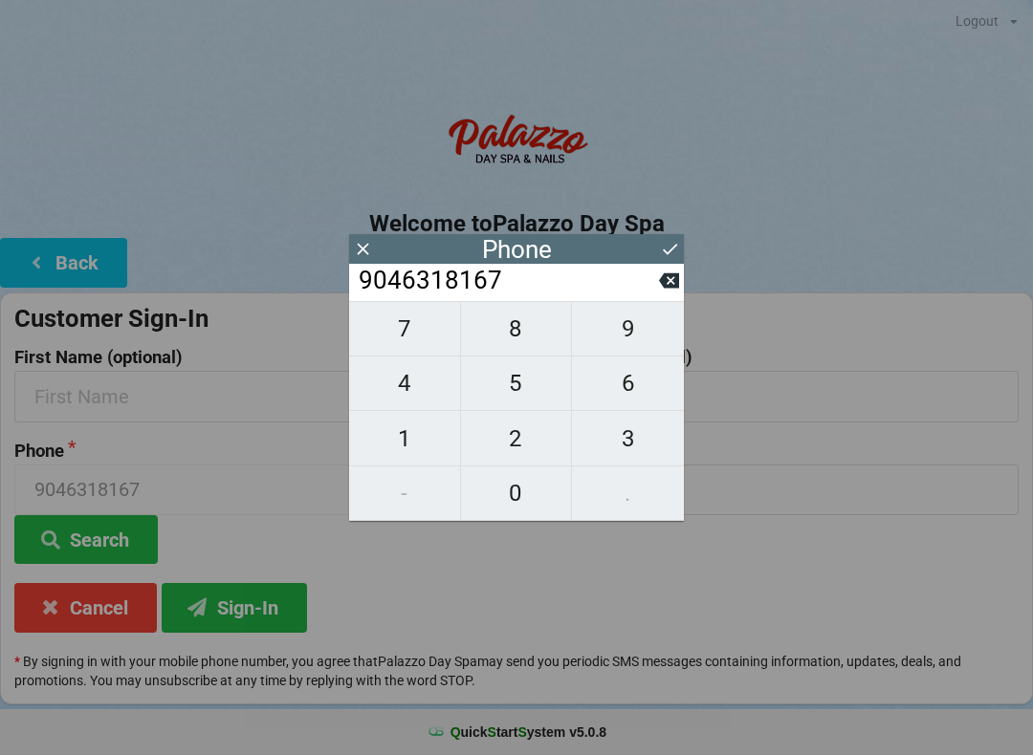
click at [679, 247] on icon at bounding box center [670, 249] width 20 height 20
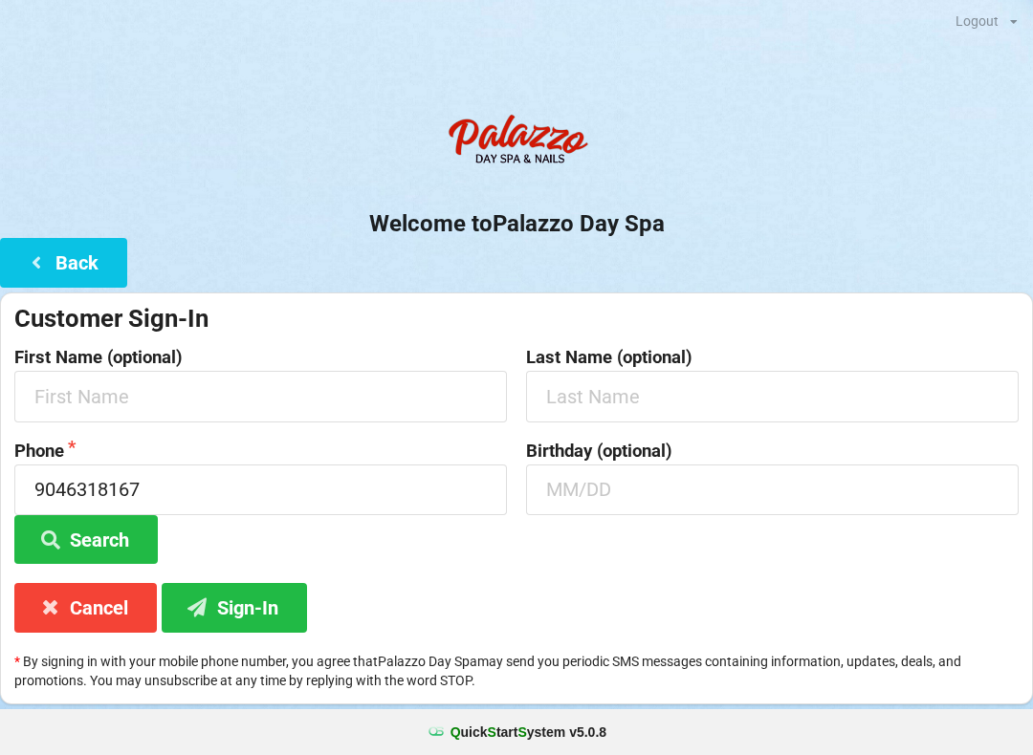
click at [102, 523] on button "Search" at bounding box center [85, 539] width 143 height 49
click at [98, 533] on button "Search" at bounding box center [85, 539] width 143 height 49
click at [250, 601] on button "Sign-In" at bounding box center [234, 607] width 145 height 49
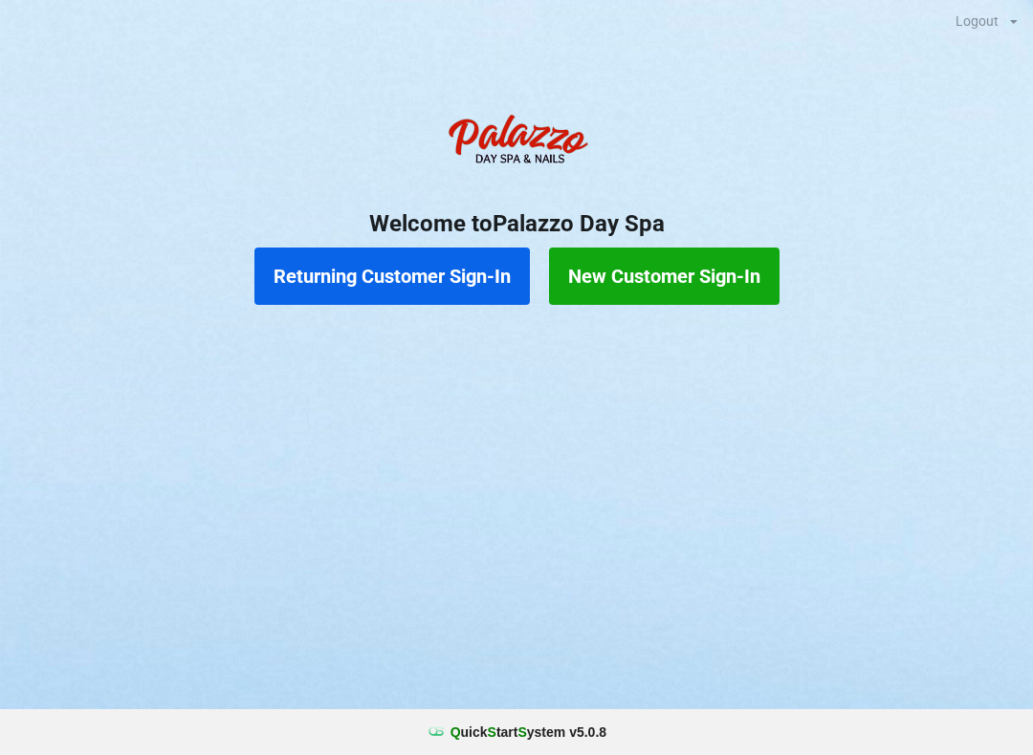
click at [413, 274] on button "Returning Customer Sign-In" at bounding box center [391, 276] width 275 height 57
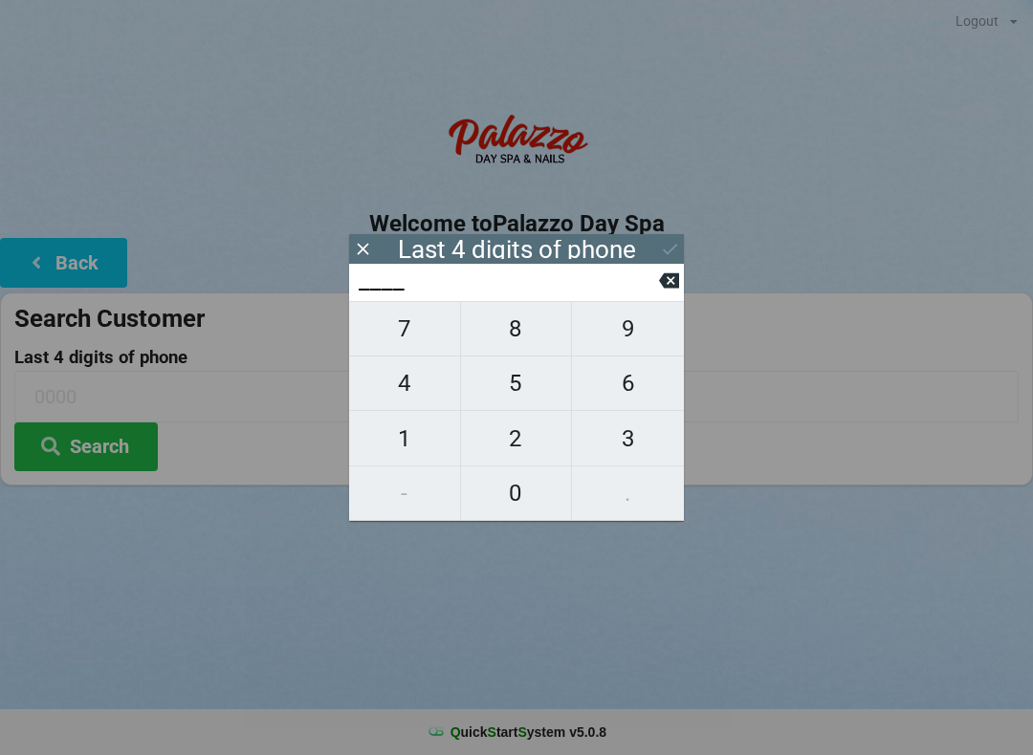
click at [508, 332] on span "8" at bounding box center [516, 329] width 111 height 40
type input "8___"
click at [414, 430] on span "1" at bounding box center [404, 439] width 111 height 40
type input "81__"
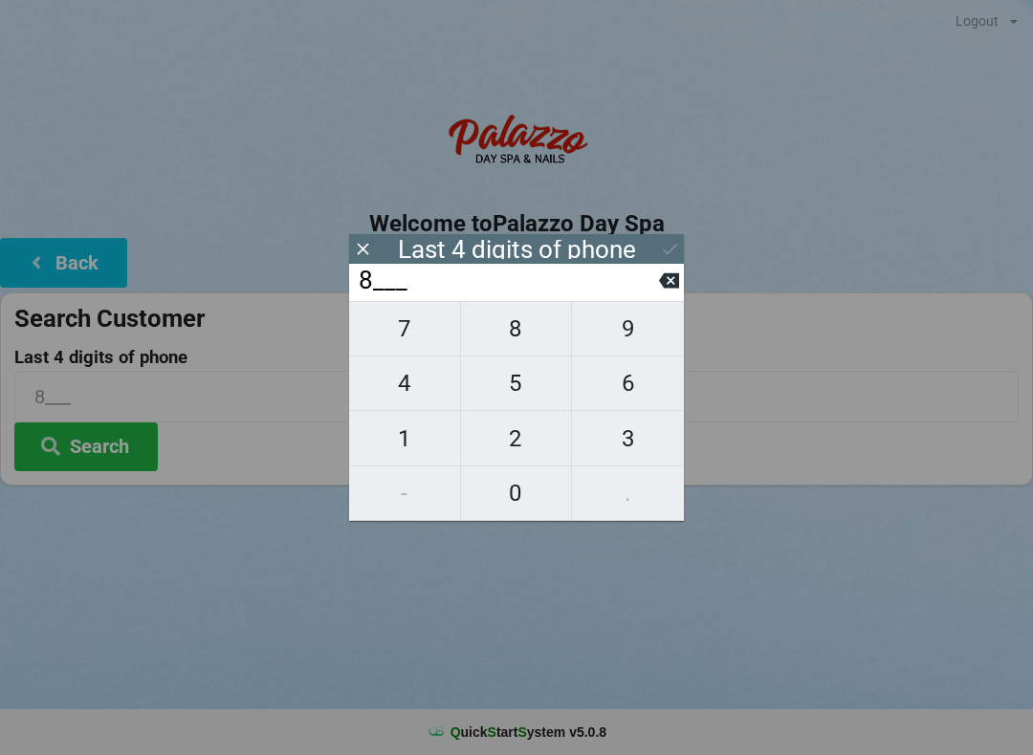
type input "81__"
click at [617, 388] on span "6" at bounding box center [628, 383] width 112 height 40
type input "816_"
click at [413, 338] on span "7" at bounding box center [404, 329] width 111 height 40
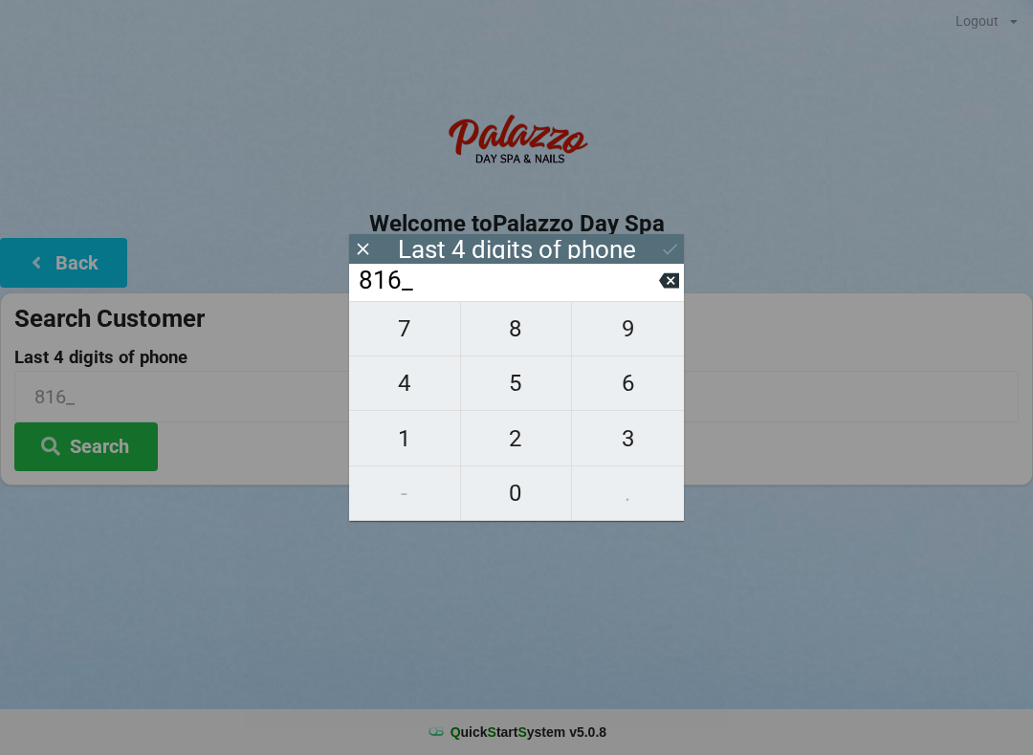
type input "8167"
click at [673, 241] on icon at bounding box center [670, 249] width 20 height 20
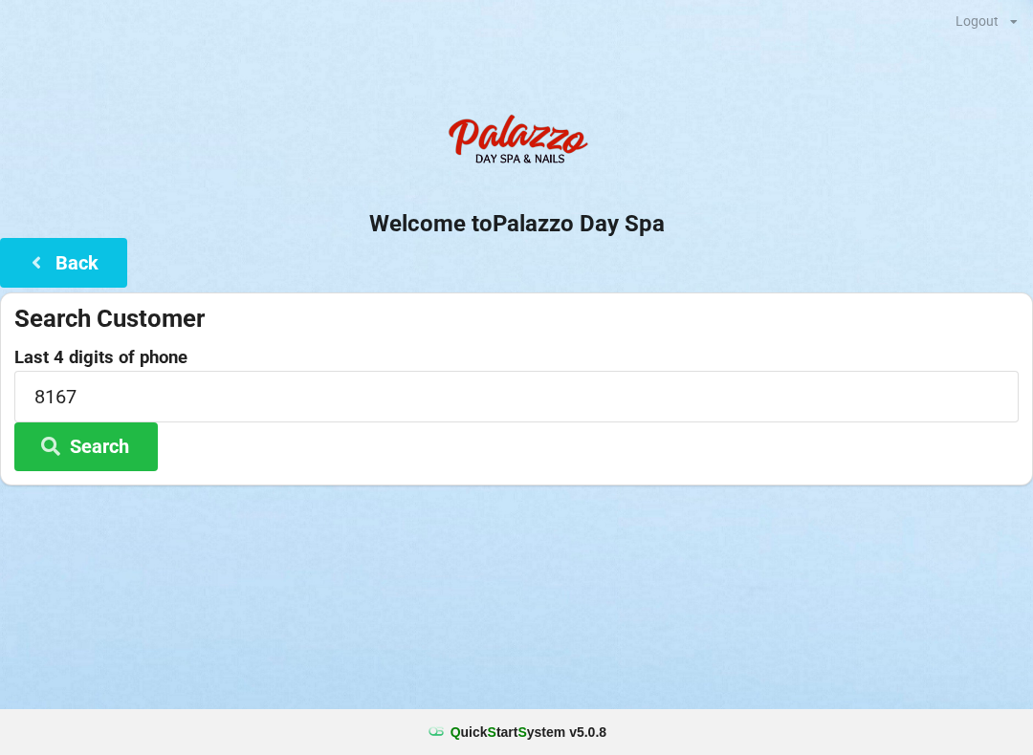
click at [118, 441] on button "Search" at bounding box center [85, 447] width 143 height 49
click at [11, 265] on button "Back" at bounding box center [63, 262] width 127 height 49
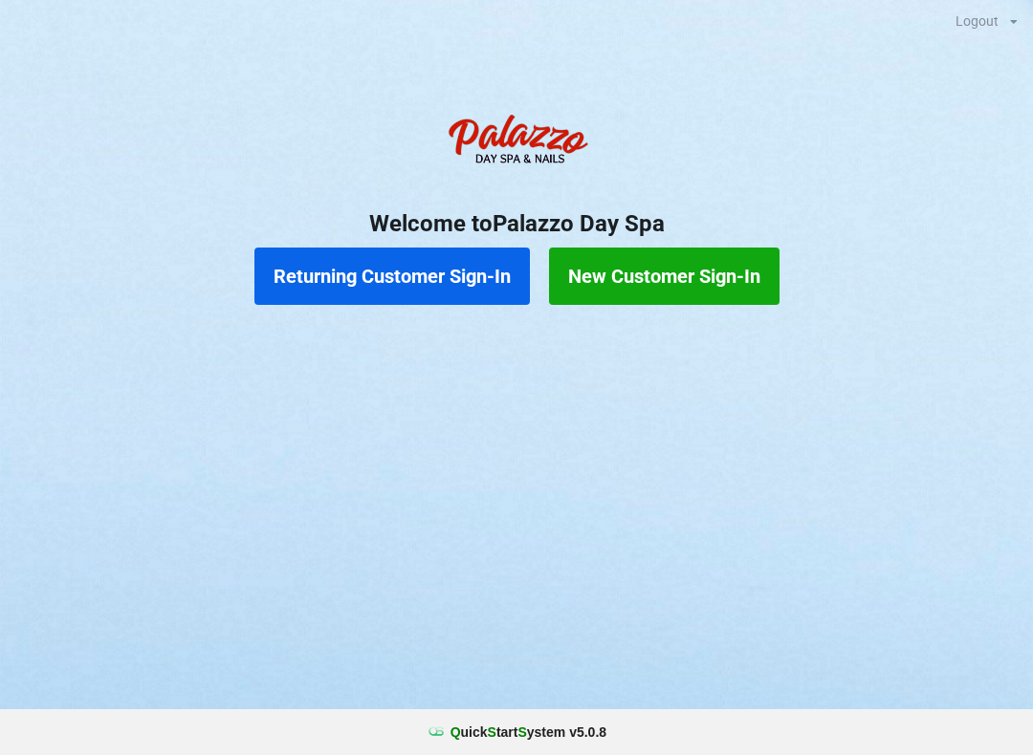
click at [671, 276] on button "New Customer Sign-In" at bounding box center [664, 276] width 230 height 57
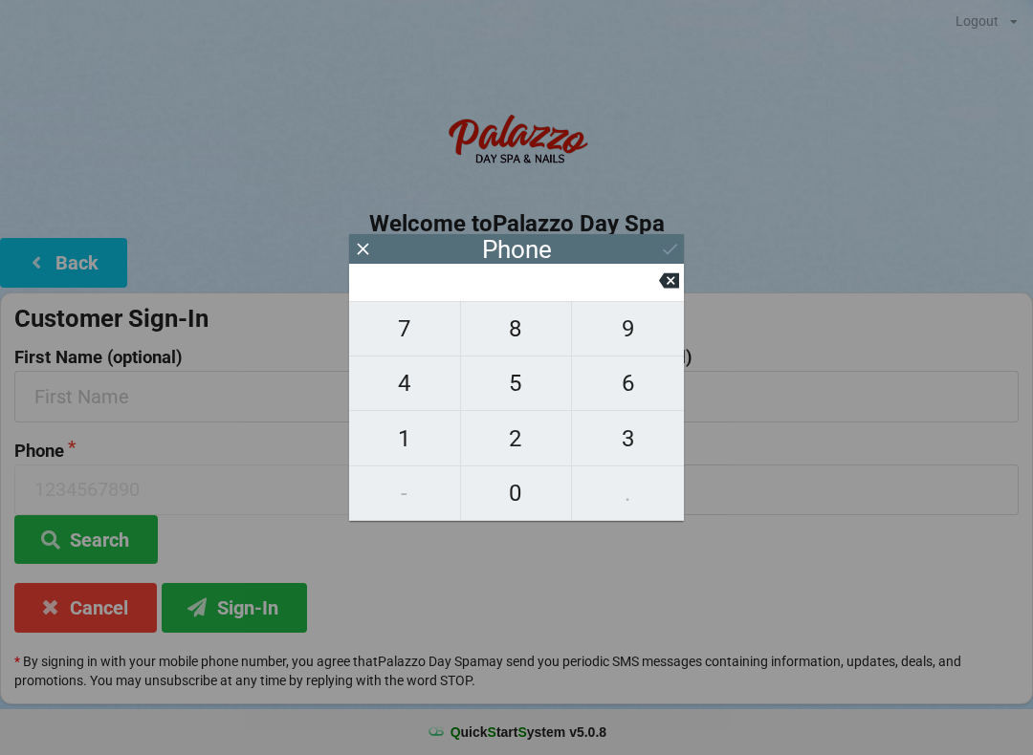
click at [614, 317] on button "9" at bounding box center [628, 328] width 112 height 55
type input "9"
click at [510, 488] on span "0" at bounding box center [516, 493] width 111 height 40
type input "90"
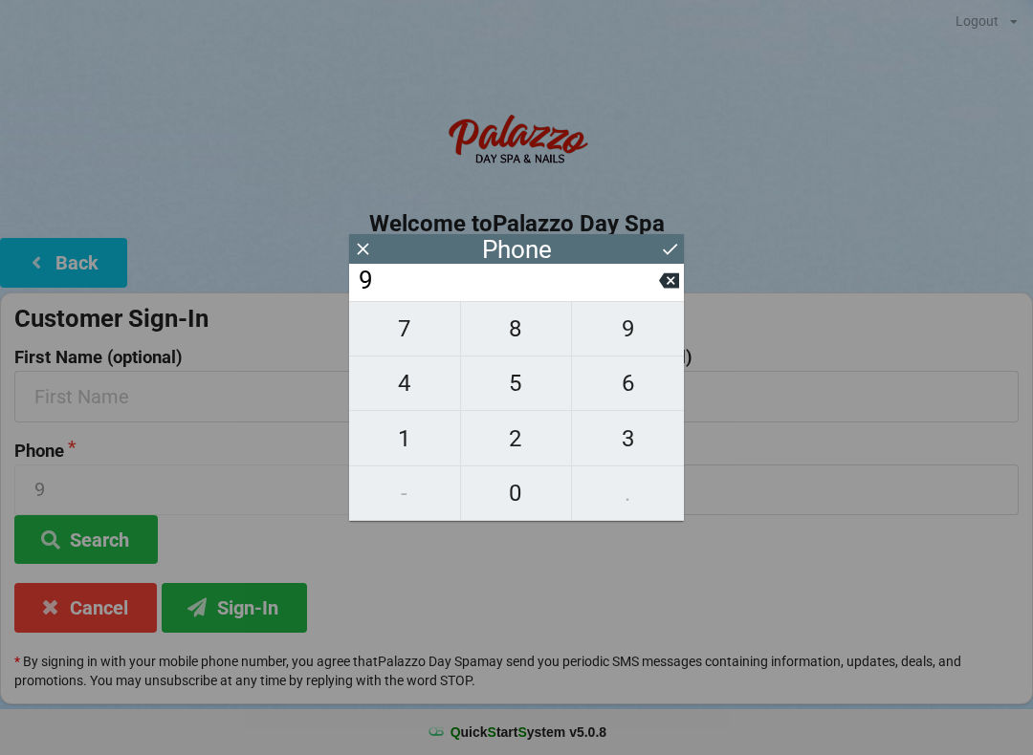
type input "90"
click at [411, 389] on span "4" at bounding box center [404, 383] width 111 height 40
type input "904"
click at [621, 404] on span "6" at bounding box center [628, 383] width 112 height 40
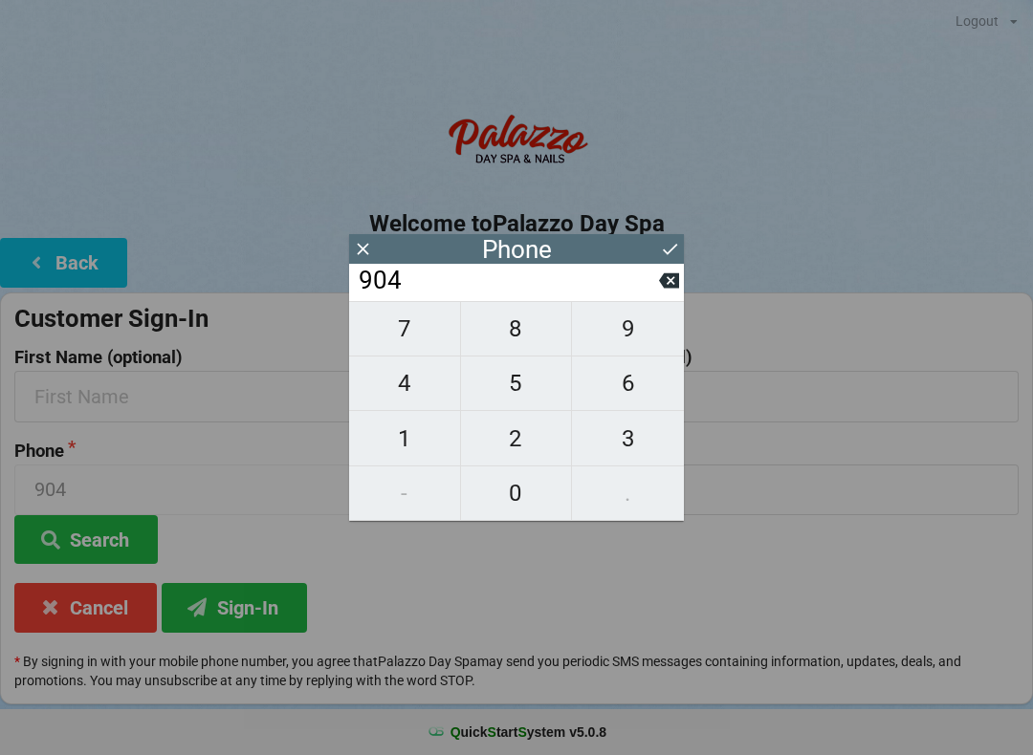
type input "9046"
click at [631, 433] on span "3" at bounding box center [628, 439] width 112 height 40
type input "90463"
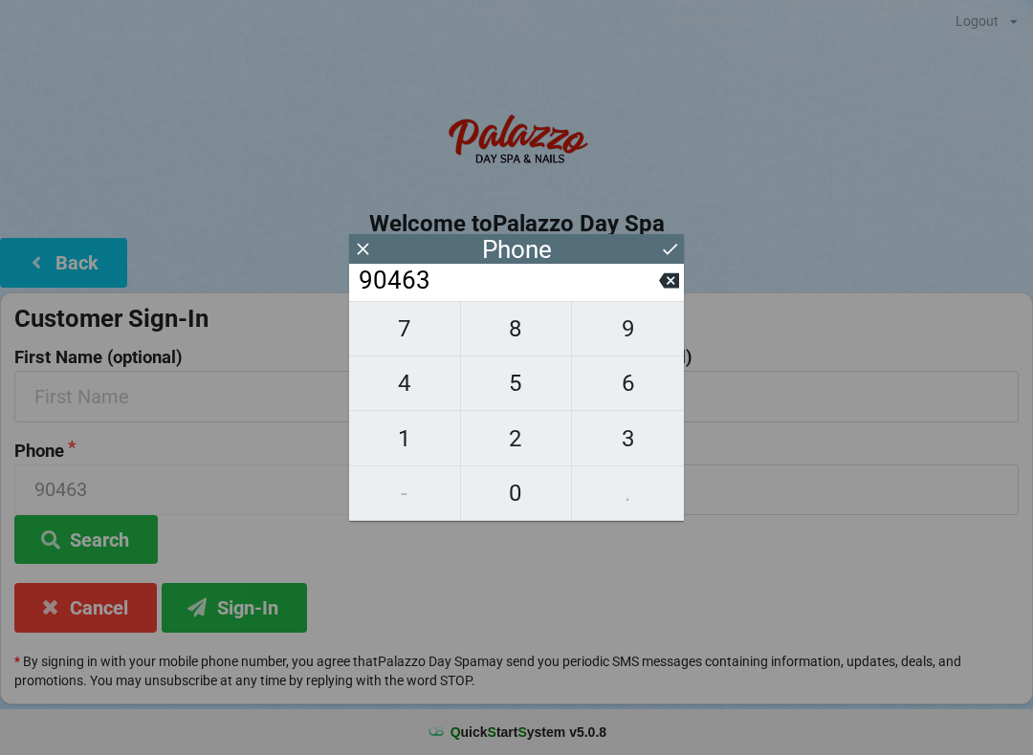
click at [447, 430] on span "1" at bounding box center [404, 439] width 111 height 40
type input "904631"
click at [507, 348] on span "8" at bounding box center [516, 329] width 111 height 40
type input "9046318"
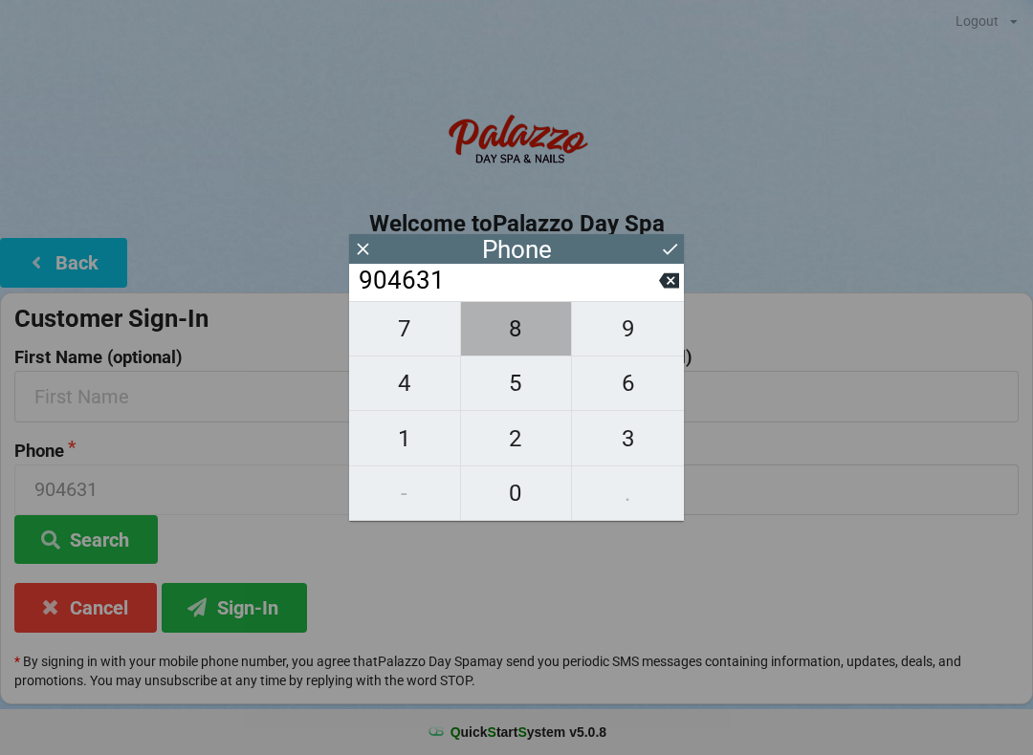
type input "9046318"
click at [421, 445] on span "1" at bounding box center [404, 439] width 111 height 40
type input "90463181"
click at [630, 403] on span "6" at bounding box center [628, 383] width 112 height 40
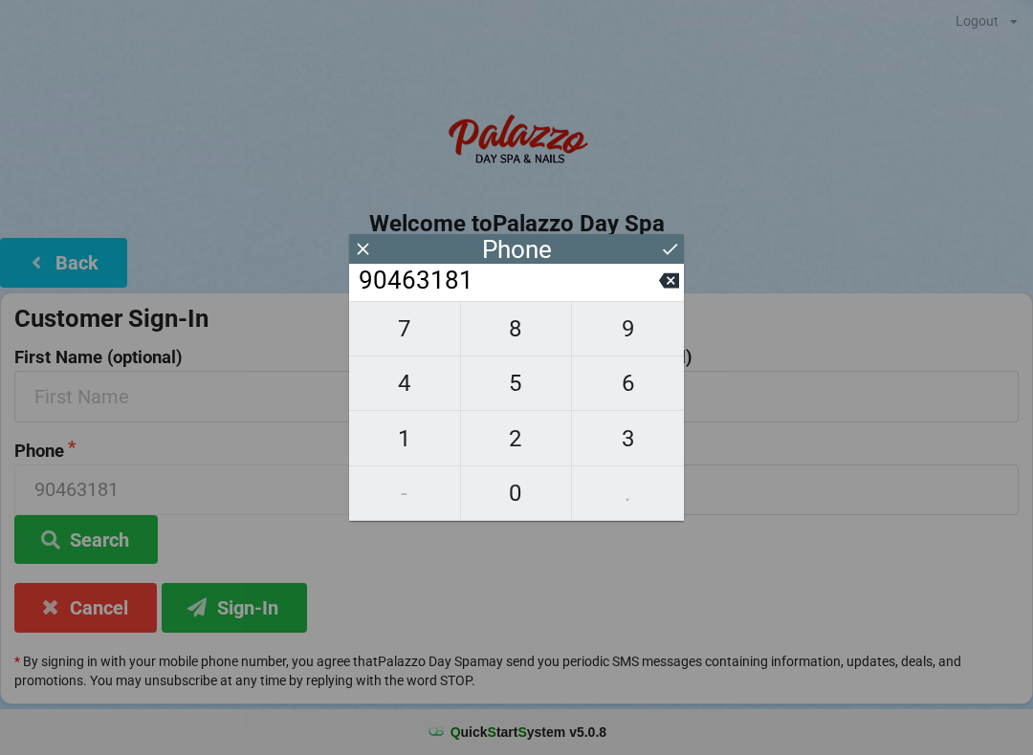
type input "904631816"
click at [405, 349] on span "7" at bounding box center [404, 329] width 111 height 40
type input "9046318167"
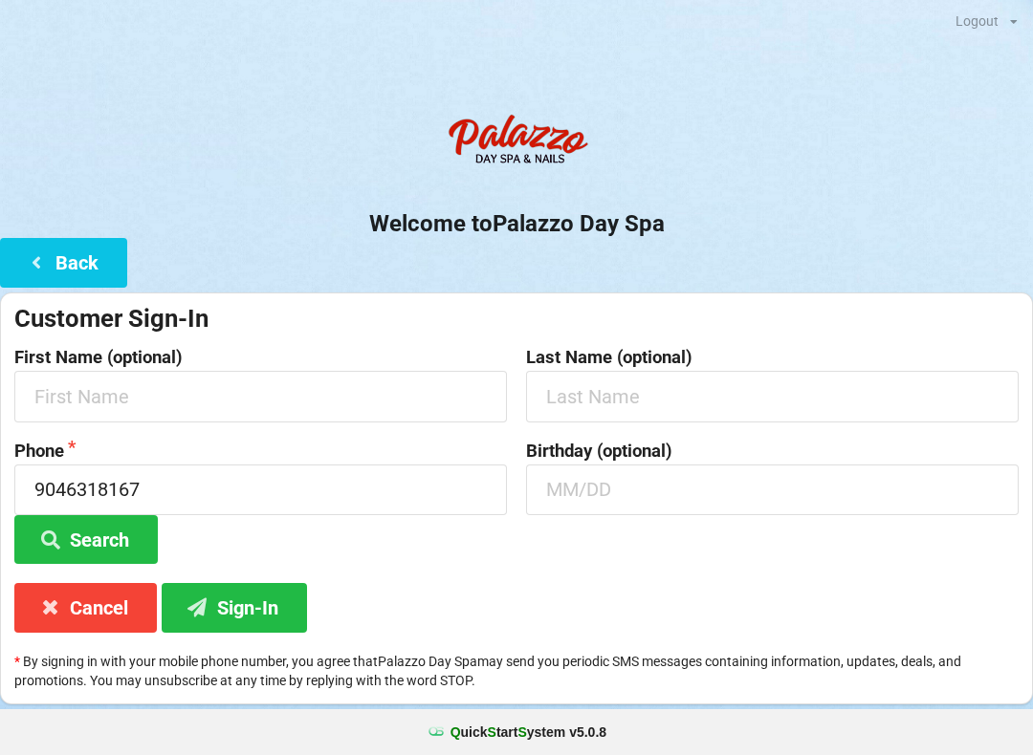
click at [61, 531] on icon at bounding box center [50, 539] width 23 height 16
click at [95, 394] on input "text" at bounding box center [260, 396] width 492 height 51
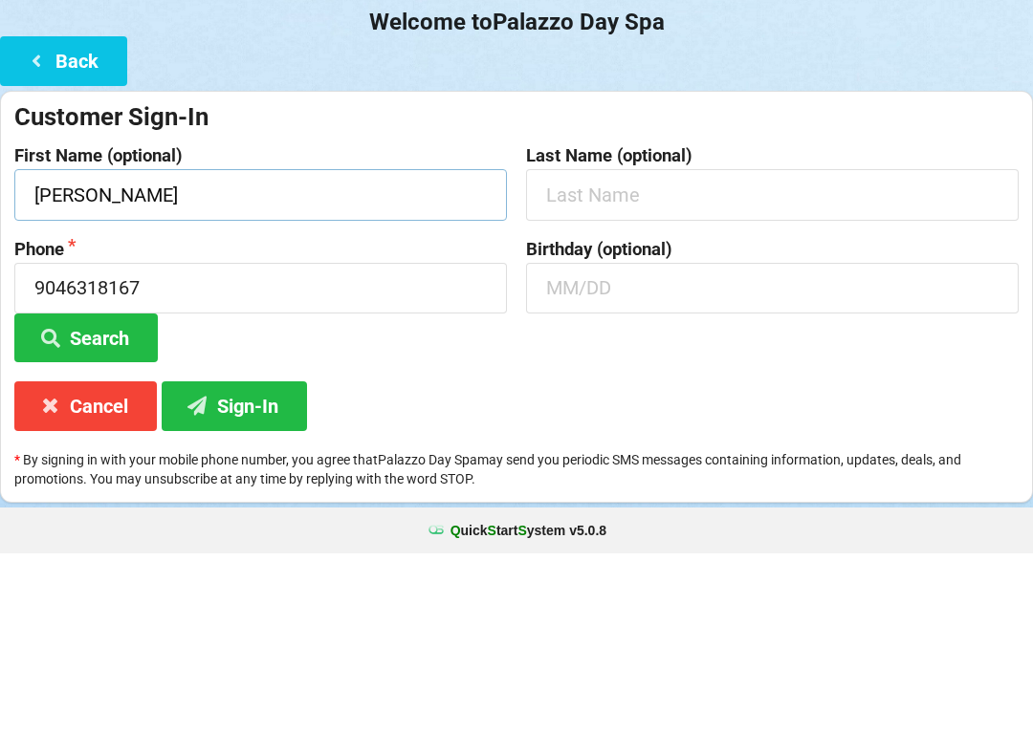
type input "[PERSON_NAME]"
click at [681, 371] on input "text" at bounding box center [772, 396] width 492 height 51
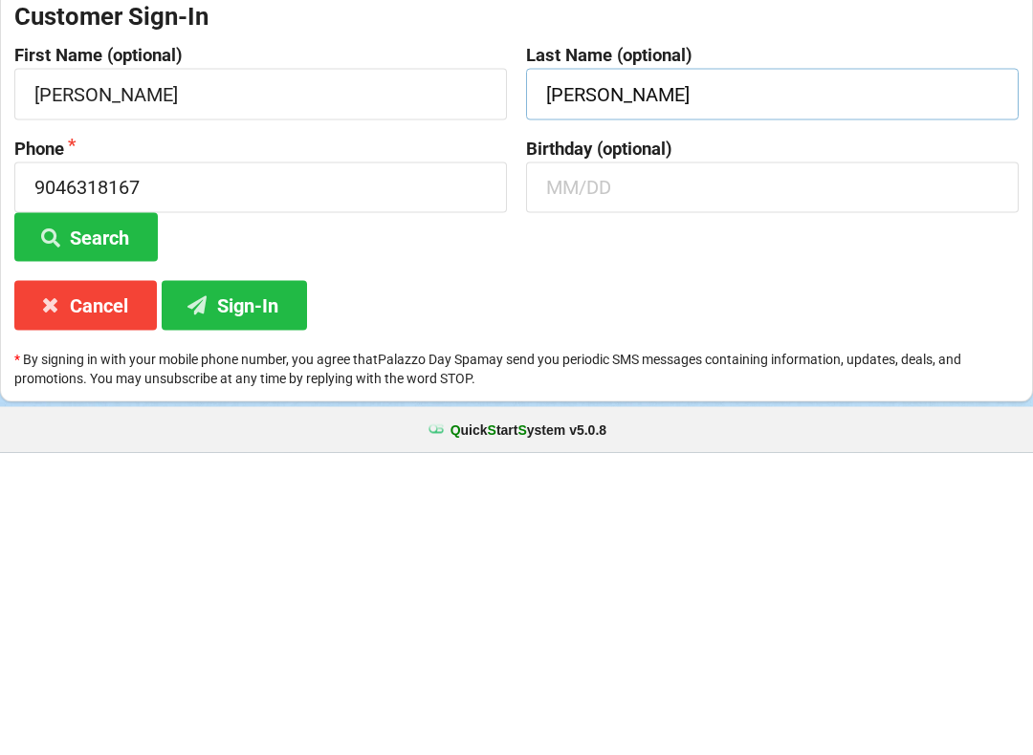
type input "[PERSON_NAME]"
click at [274, 583] on button "Sign-In" at bounding box center [234, 607] width 145 height 49
